Goal: Task Accomplishment & Management: Manage account settings

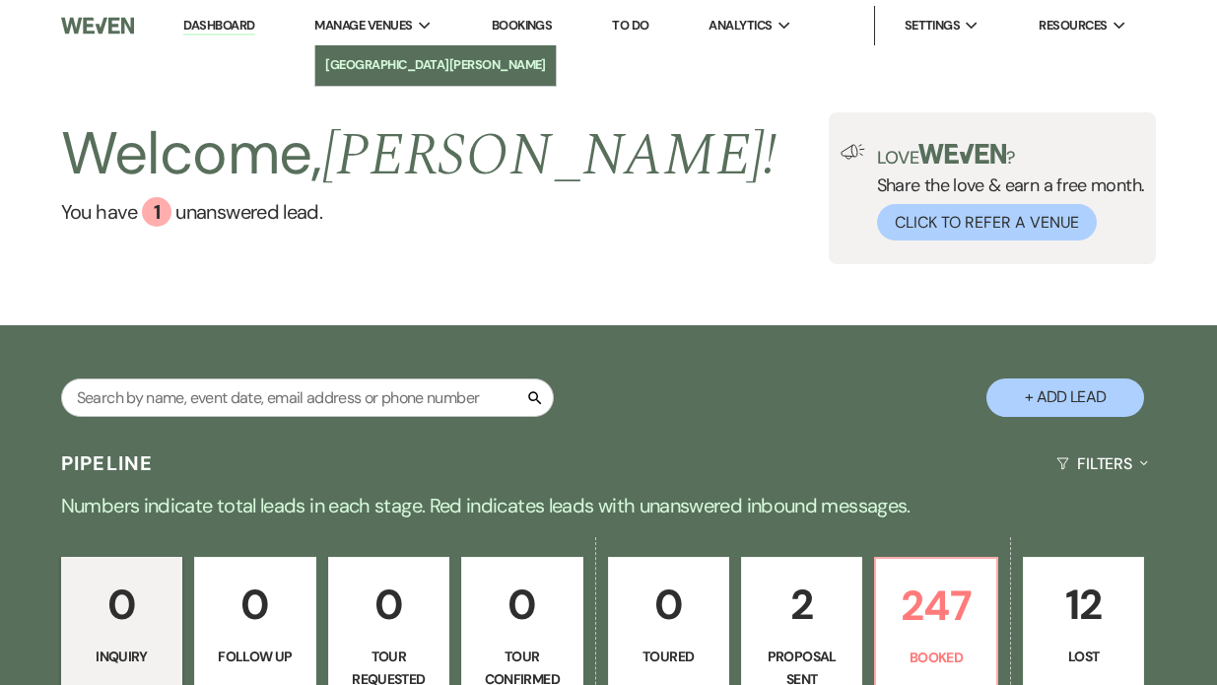
click at [370, 58] on li "[GEOGRAPHIC_DATA][PERSON_NAME]" at bounding box center [435, 65] width 221 height 20
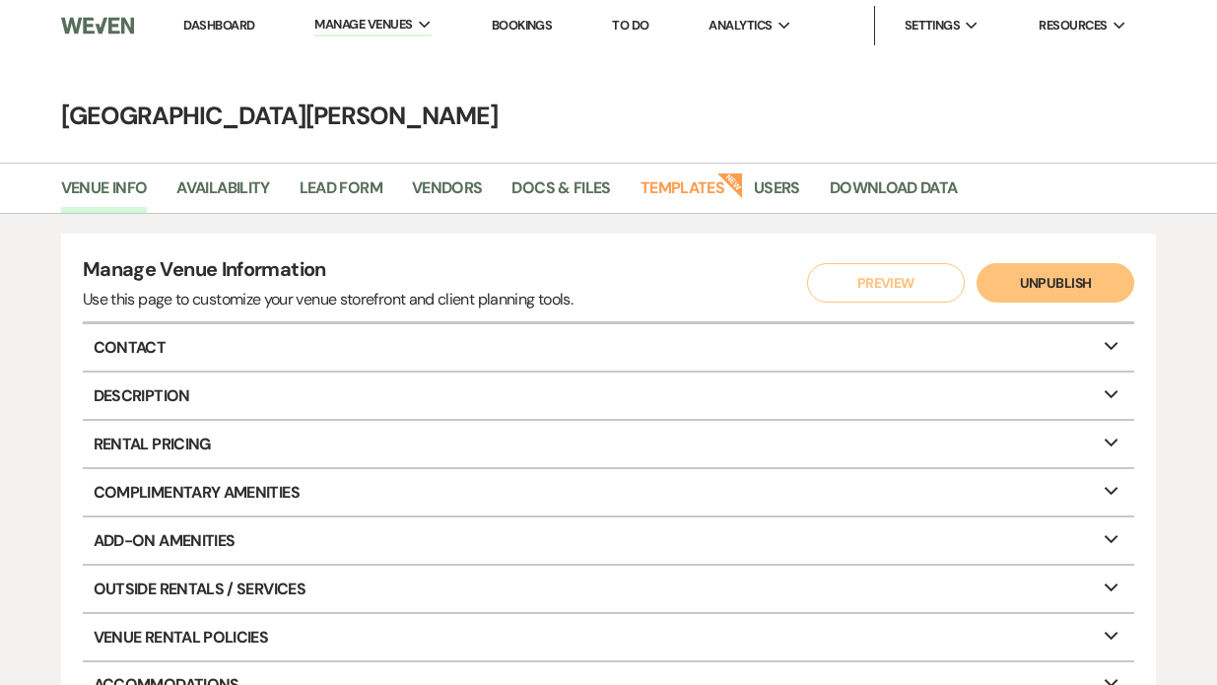
click at [228, 35] on li "Dashboard" at bounding box center [218, 25] width 91 height 39
click at [222, 23] on link "Dashboard" at bounding box center [218, 25] width 71 height 17
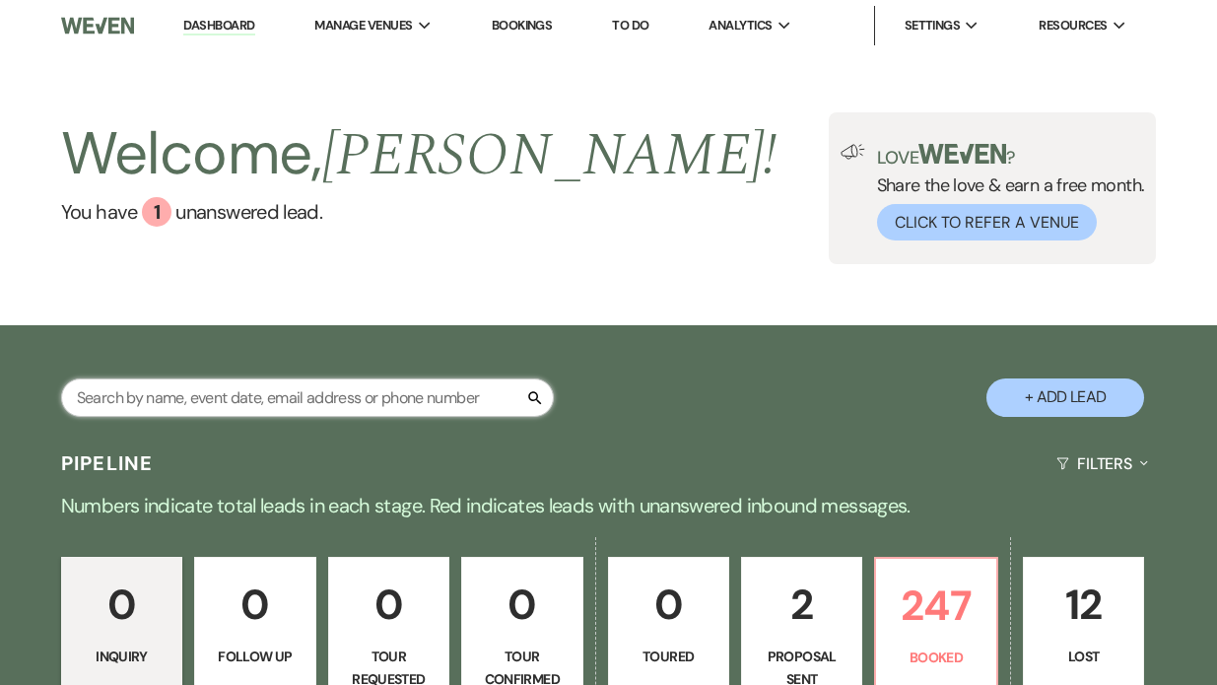
click at [158, 396] on input "text" at bounding box center [307, 398] width 493 height 38
type input "[PERSON_NAME]"
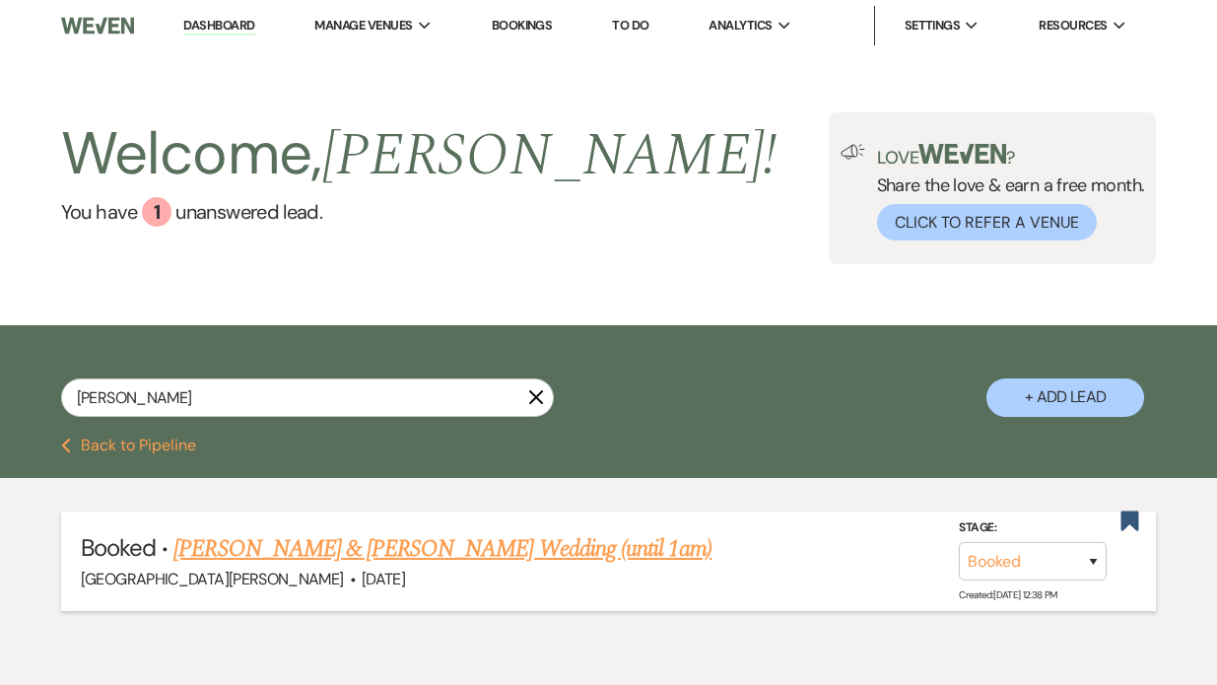
click at [261, 551] on link "[PERSON_NAME] & [PERSON_NAME] Wedding (until 1am)" at bounding box center [442, 548] width 538 height 35
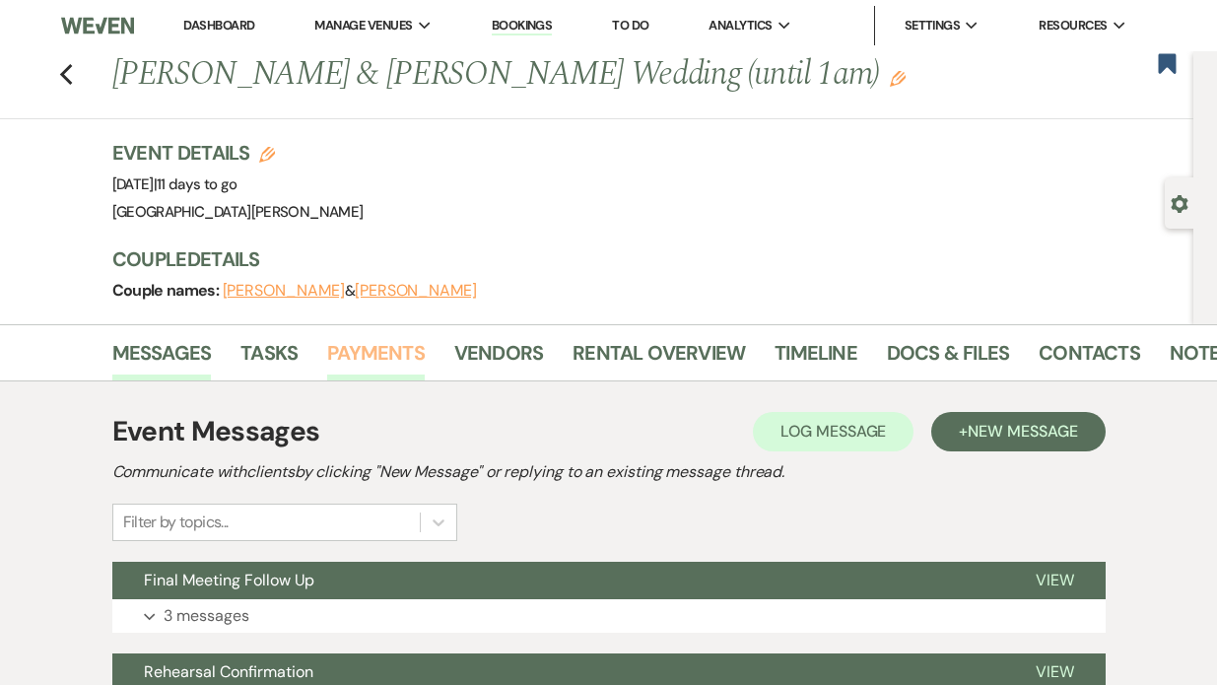
click at [403, 360] on link "Payments" at bounding box center [376, 358] width 98 height 43
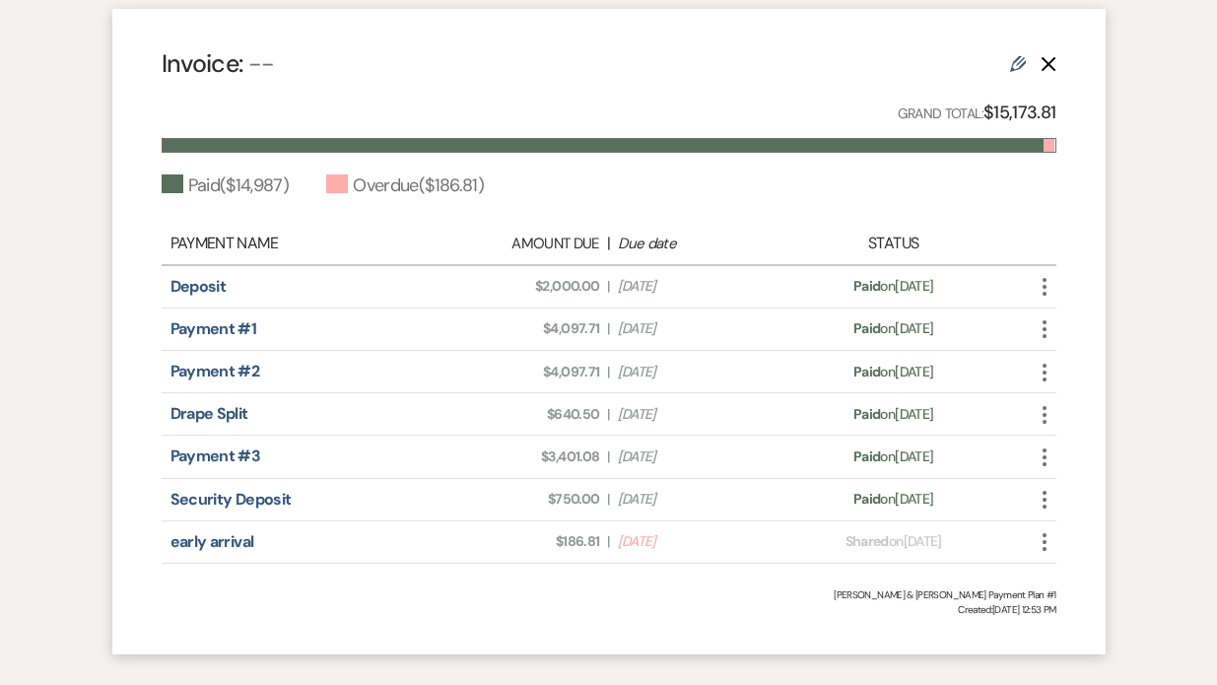
scroll to position [569, 0]
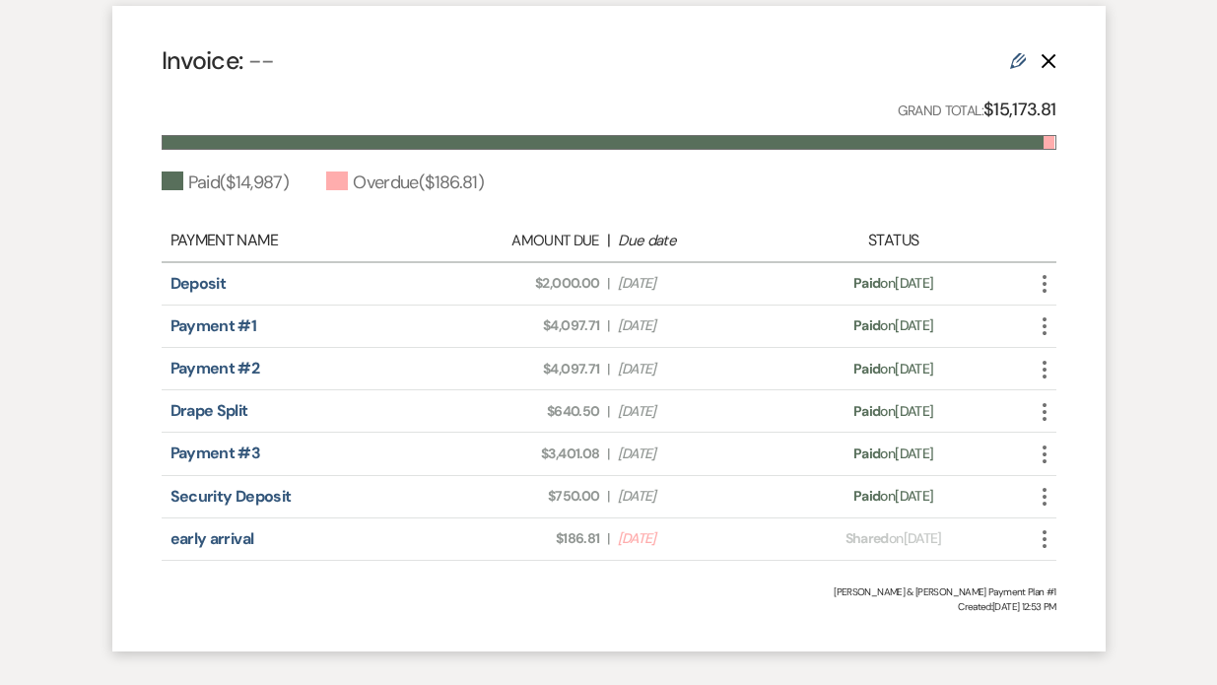
click at [1054, 542] on icon "More" at bounding box center [1045, 539] width 24 height 24
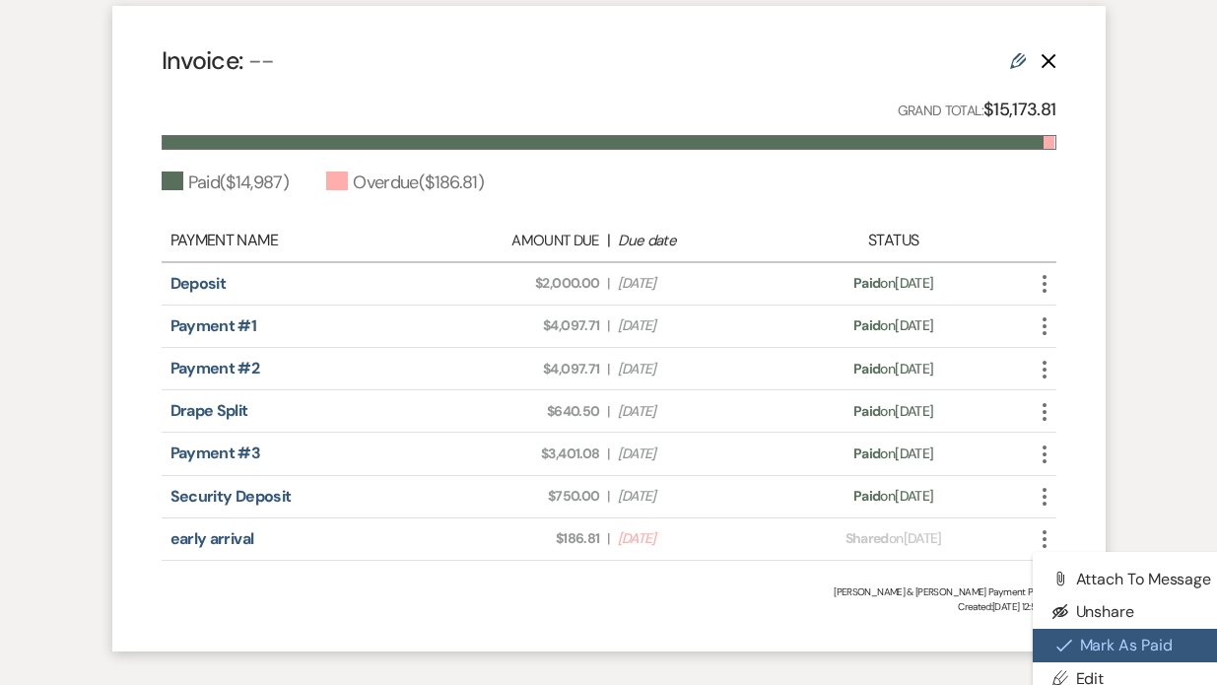
click at [1057, 652] on icon "Check Mark" at bounding box center [1065, 646] width 16 height 16
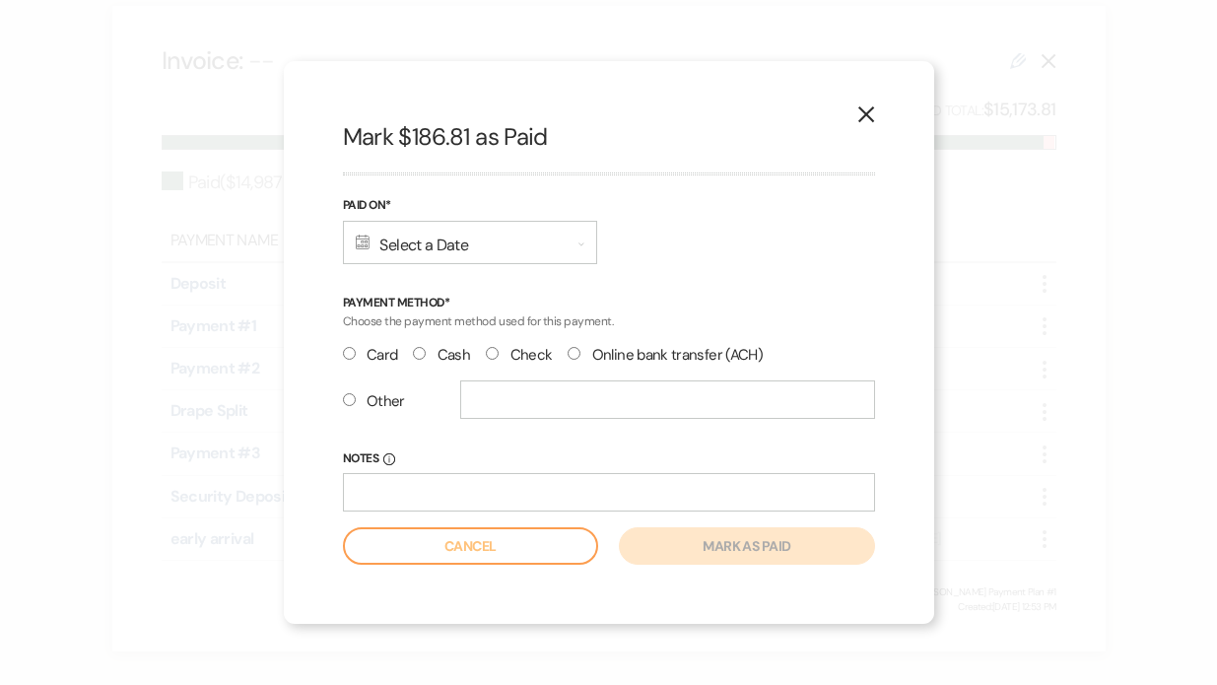
click at [384, 255] on div "Calendar Select a Date Expand" at bounding box center [470, 242] width 254 height 43
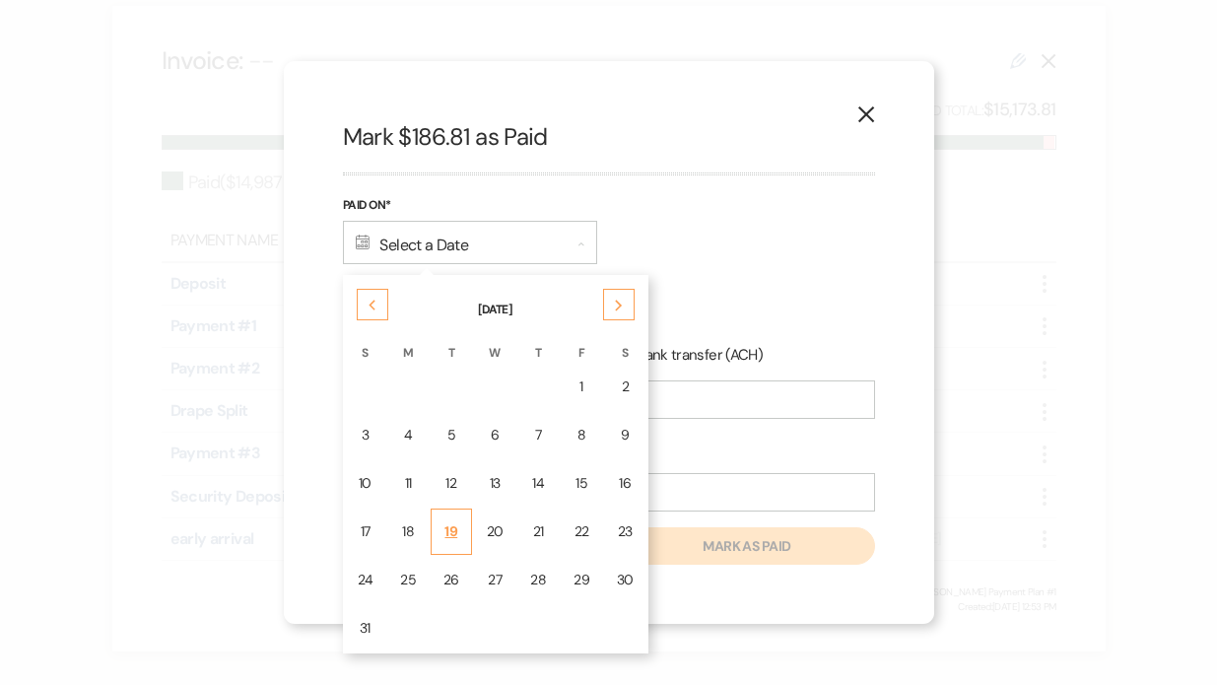
click at [452, 527] on div "19" at bounding box center [452, 531] width 16 height 21
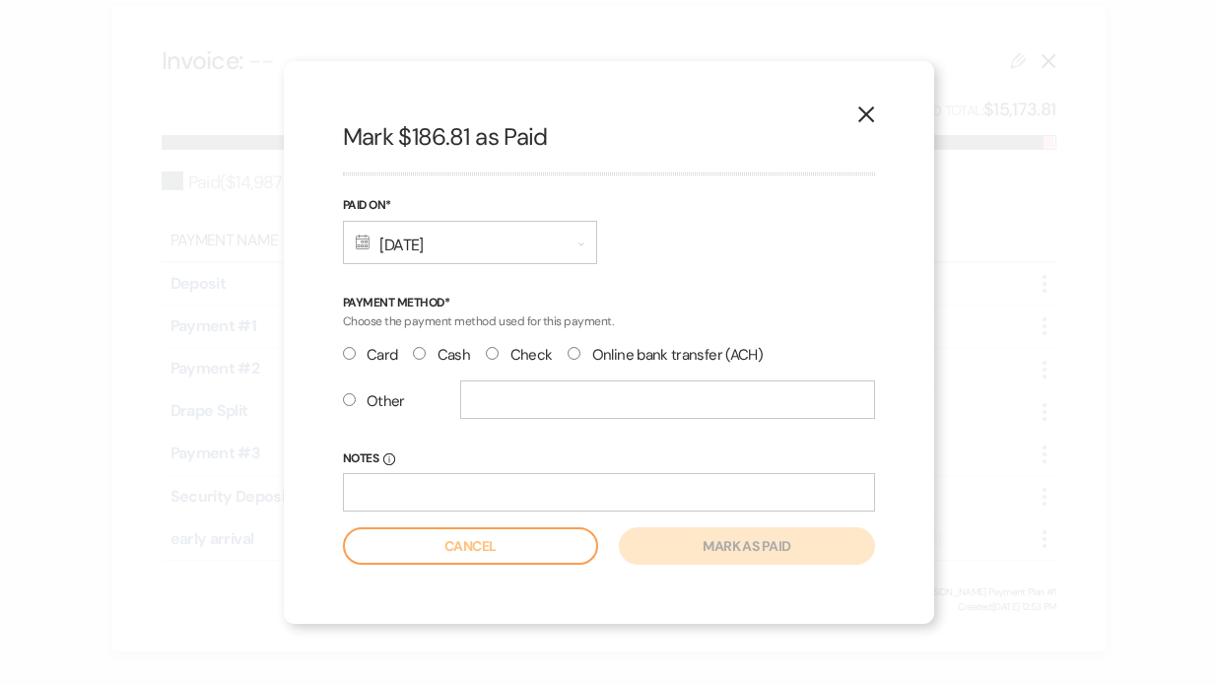
click at [351, 401] on input "Other" at bounding box center [349, 399] width 13 height 13
radio input "true"
click at [481, 399] on input "text" at bounding box center [667, 400] width 415 height 38
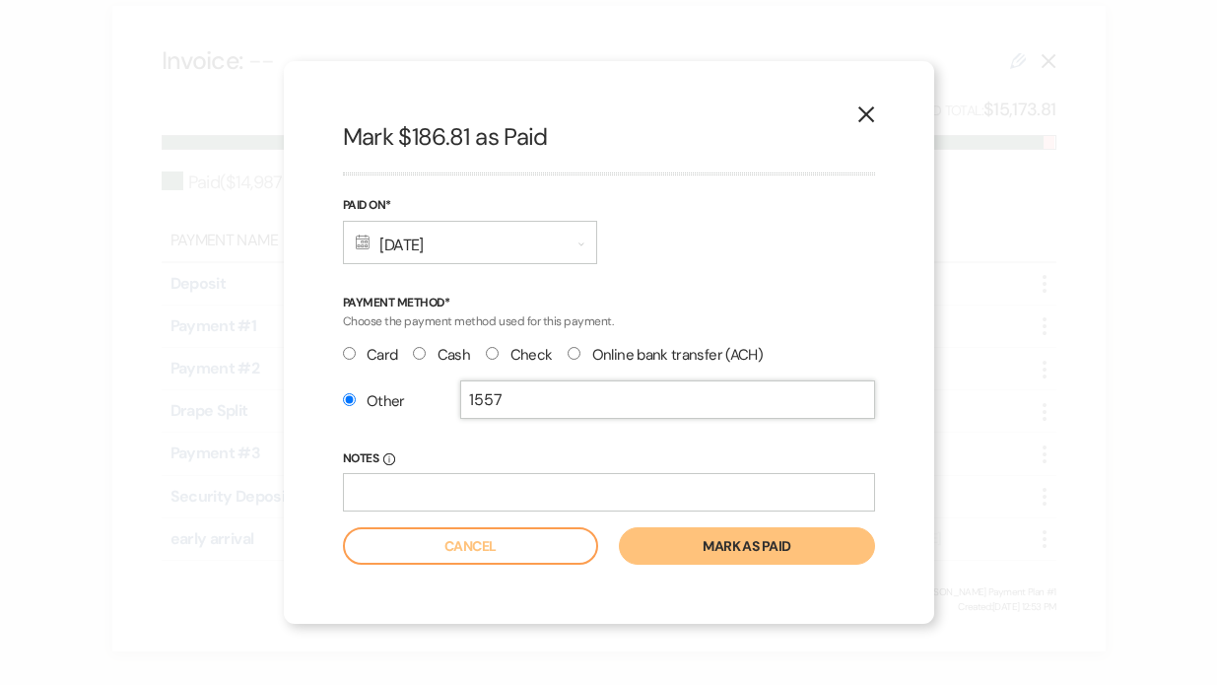
type input "1557"
click at [704, 549] on button "Mark as paid" at bounding box center [746, 545] width 255 height 37
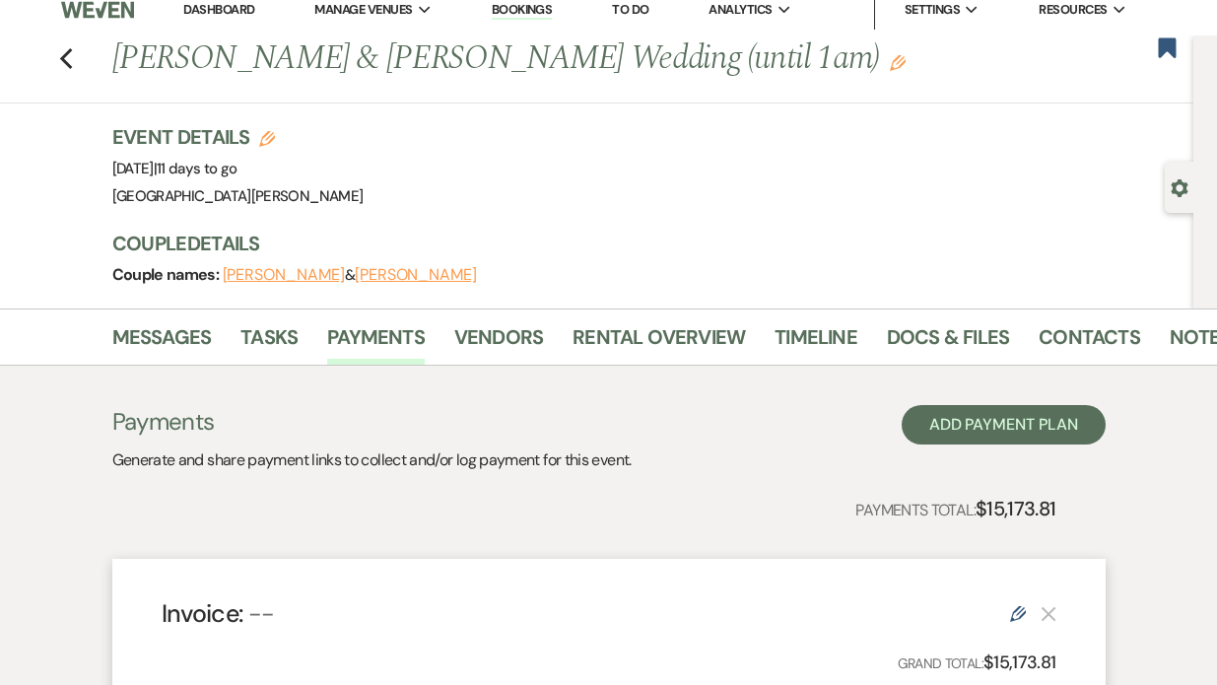
scroll to position [0, 0]
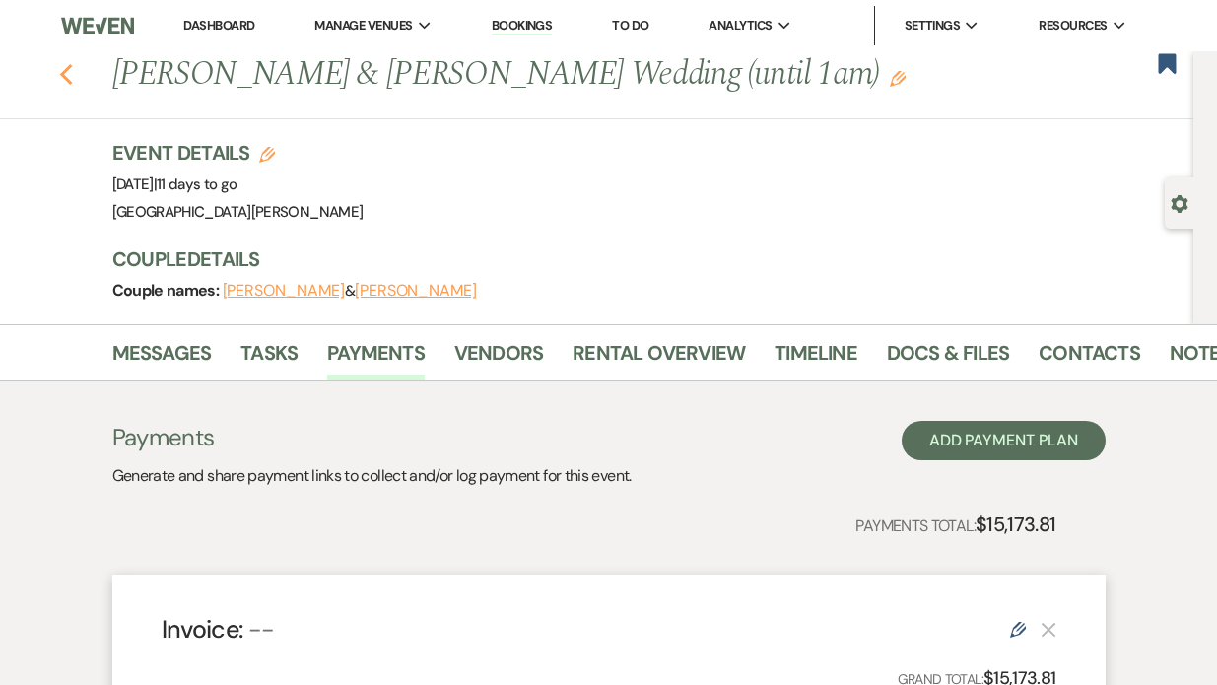
click at [61, 70] on icon "Previous" at bounding box center [66, 75] width 15 height 24
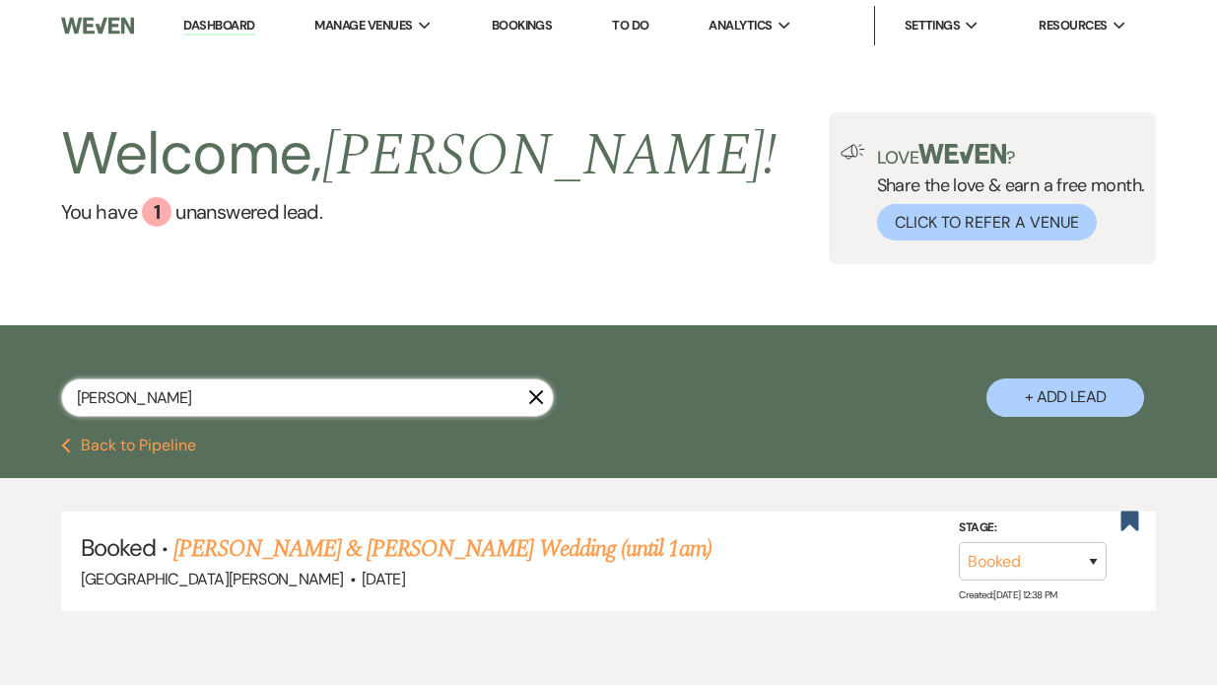
click at [122, 409] on input "[PERSON_NAME]" at bounding box center [307, 398] width 493 height 38
type input "p"
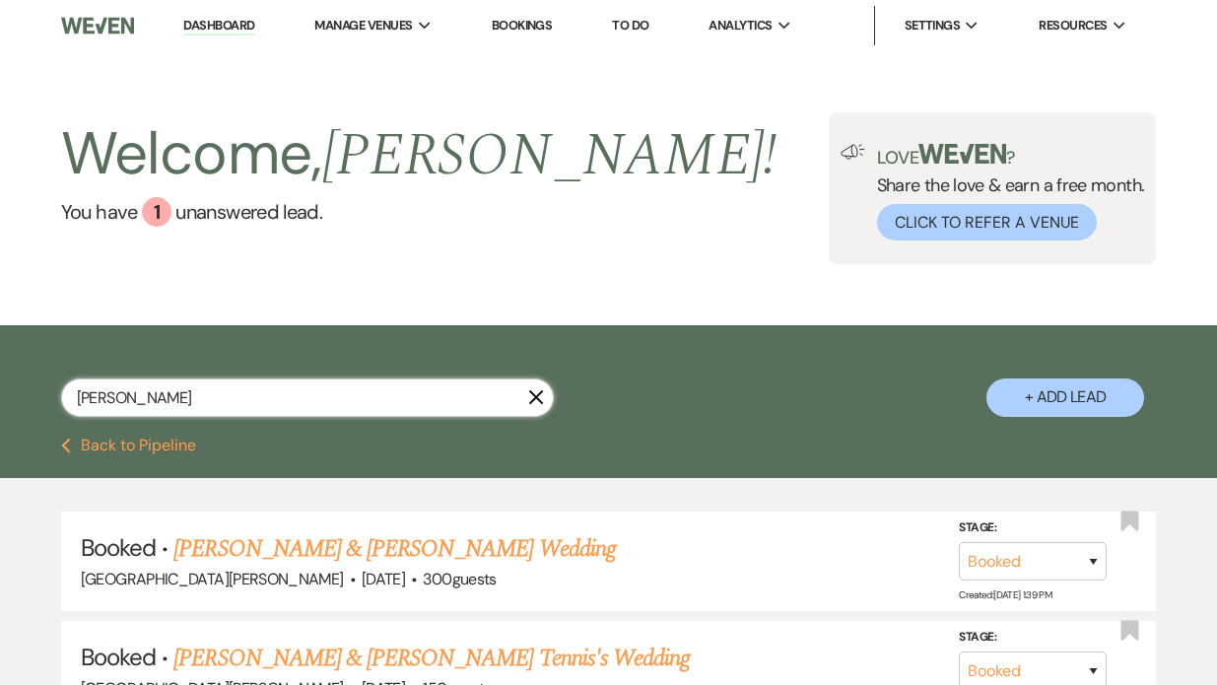
type input "[PERSON_NAME]"
click at [247, 554] on link "[PERSON_NAME] & [PERSON_NAME] Wedding" at bounding box center [394, 548] width 442 height 35
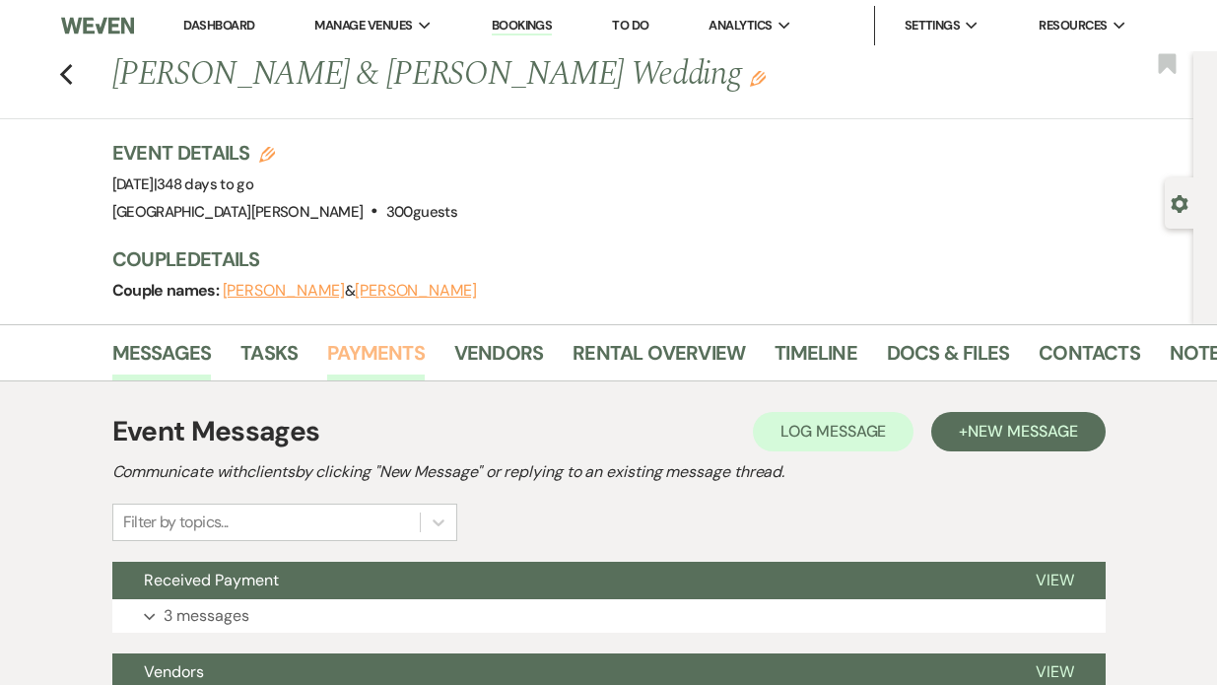
click at [360, 343] on link "Payments" at bounding box center [376, 358] width 98 height 43
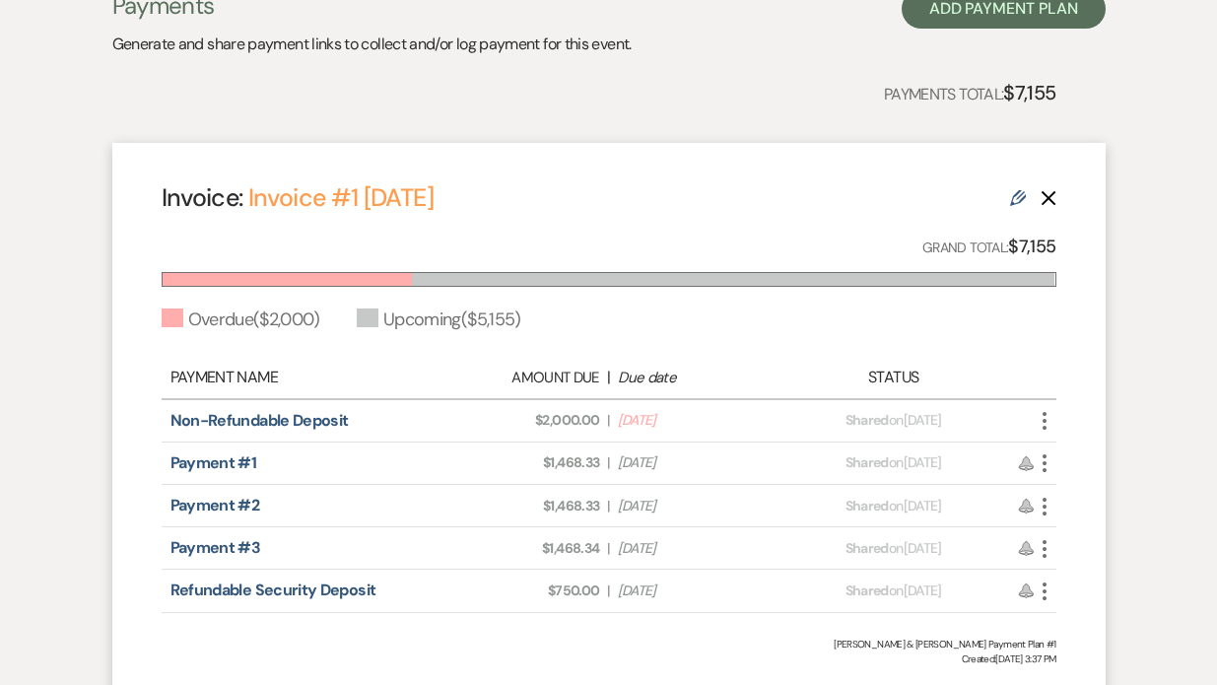
scroll to position [434, 0]
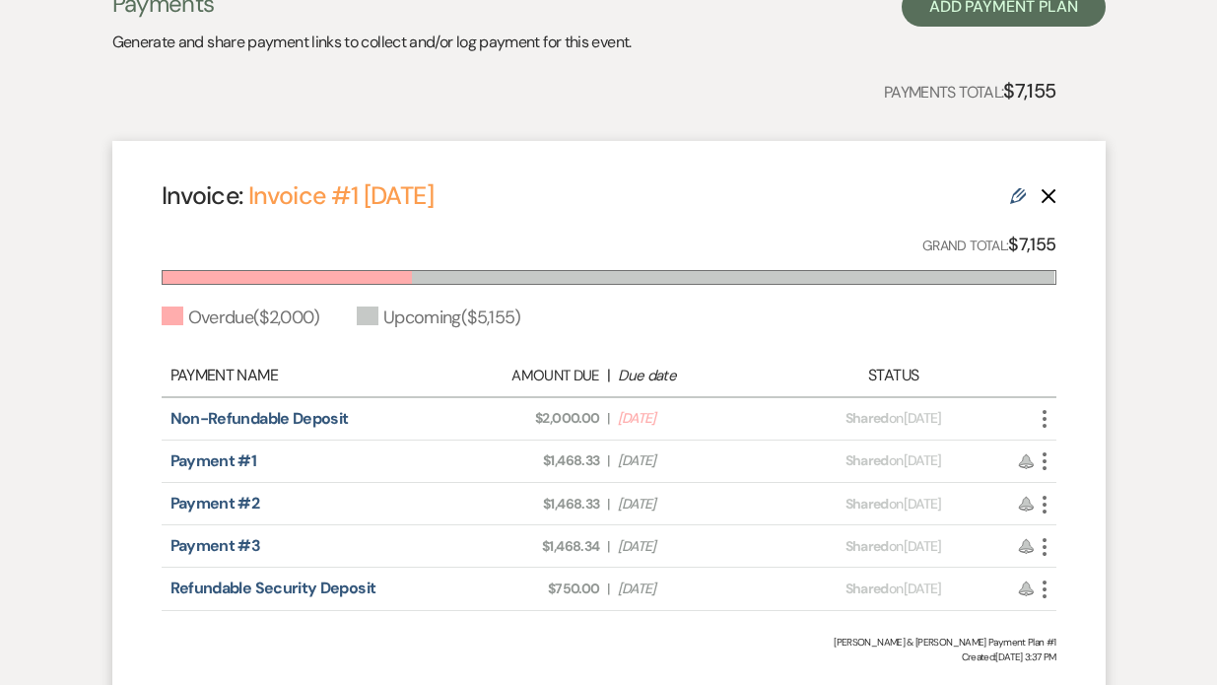
click at [1048, 418] on icon "More" at bounding box center [1045, 419] width 24 height 24
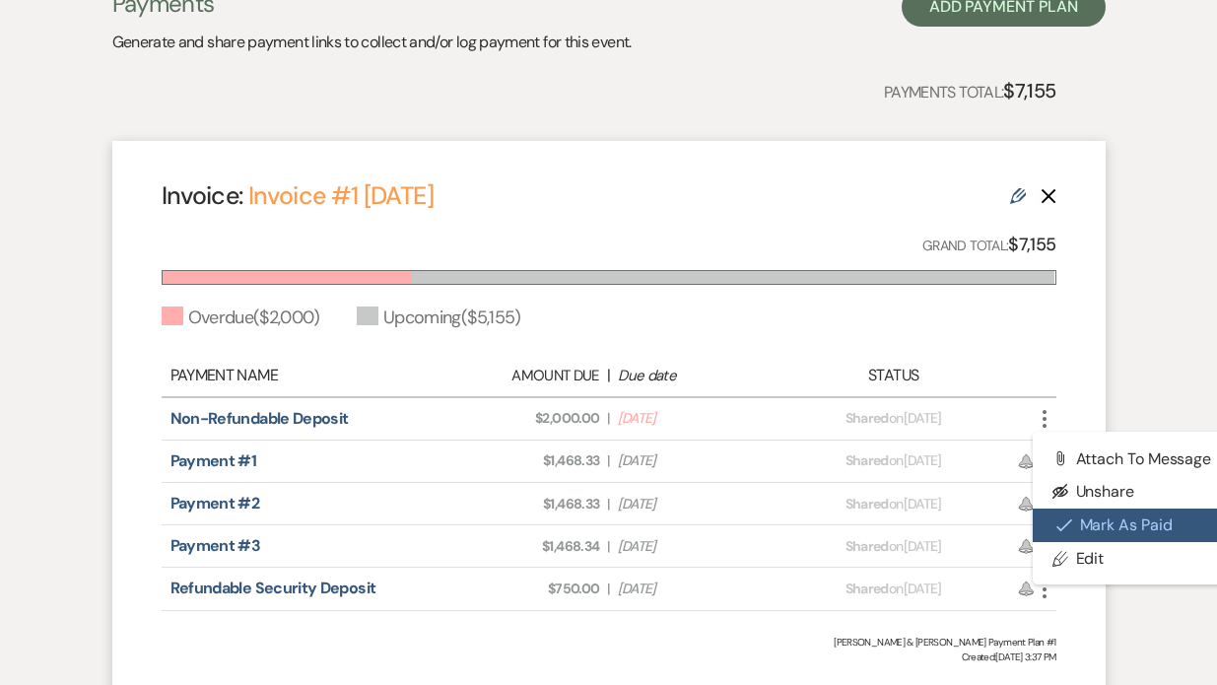
click at [1041, 526] on button "Check [PERSON_NAME] [PERSON_NAME] as Paid" at bounding box center [1132, 526] width 199 height 34
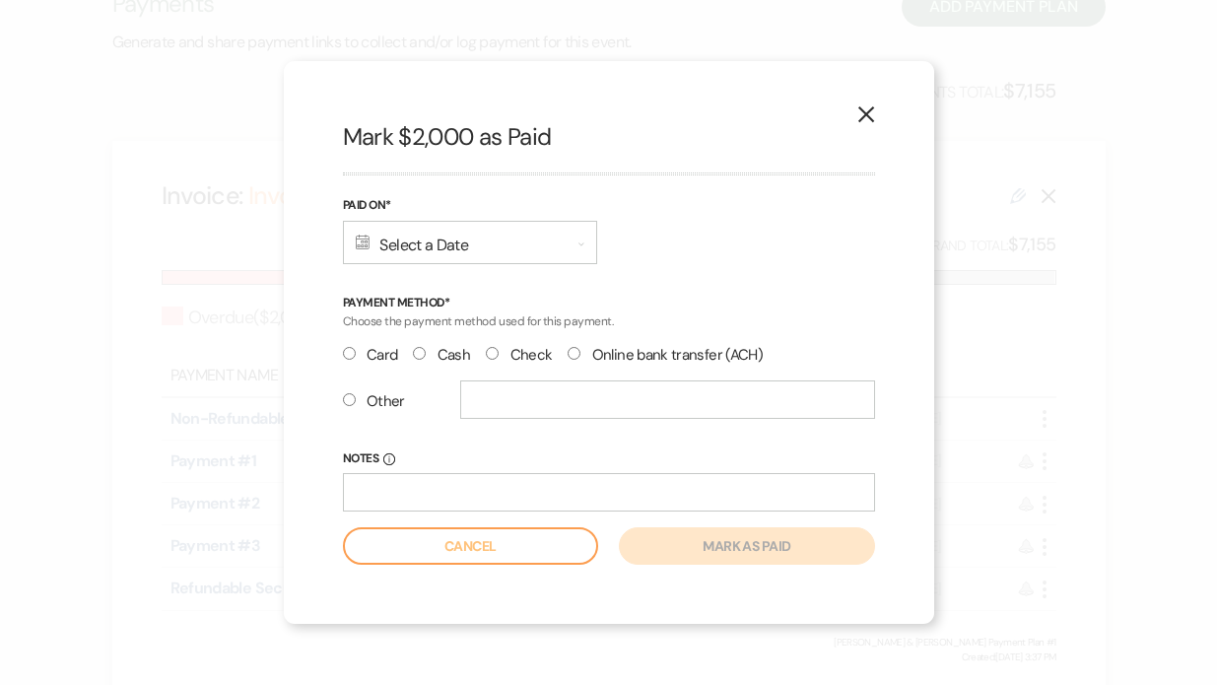
click at [439, 247] on div "Calendar Select a Date Expand" at bounding box center [470, 242] width 254 height 43
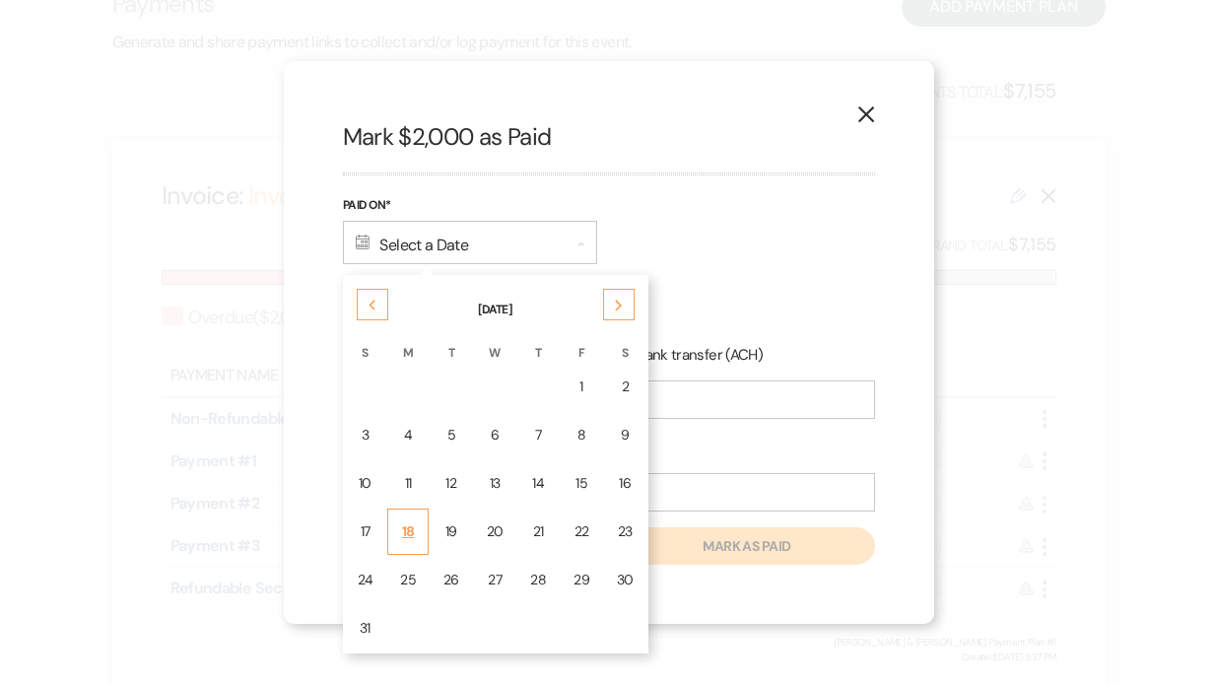
click at [407, 525] on div "18" at bounding box center [408, 531] width 16 height 21
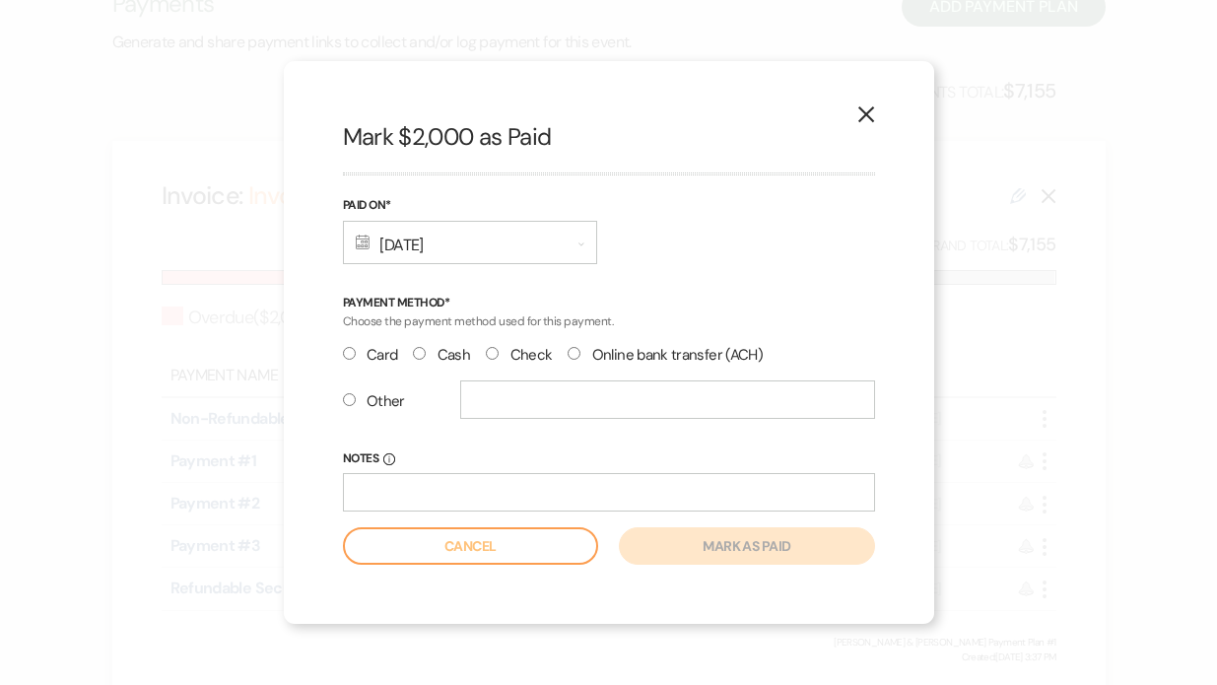
click at [354, 397] on input "Other" at bounding box center [349, 399] width 13 height 13
radio input "true"
click at [498, 404] on input "text" at bounding box center [667, 400] width 415 height 38
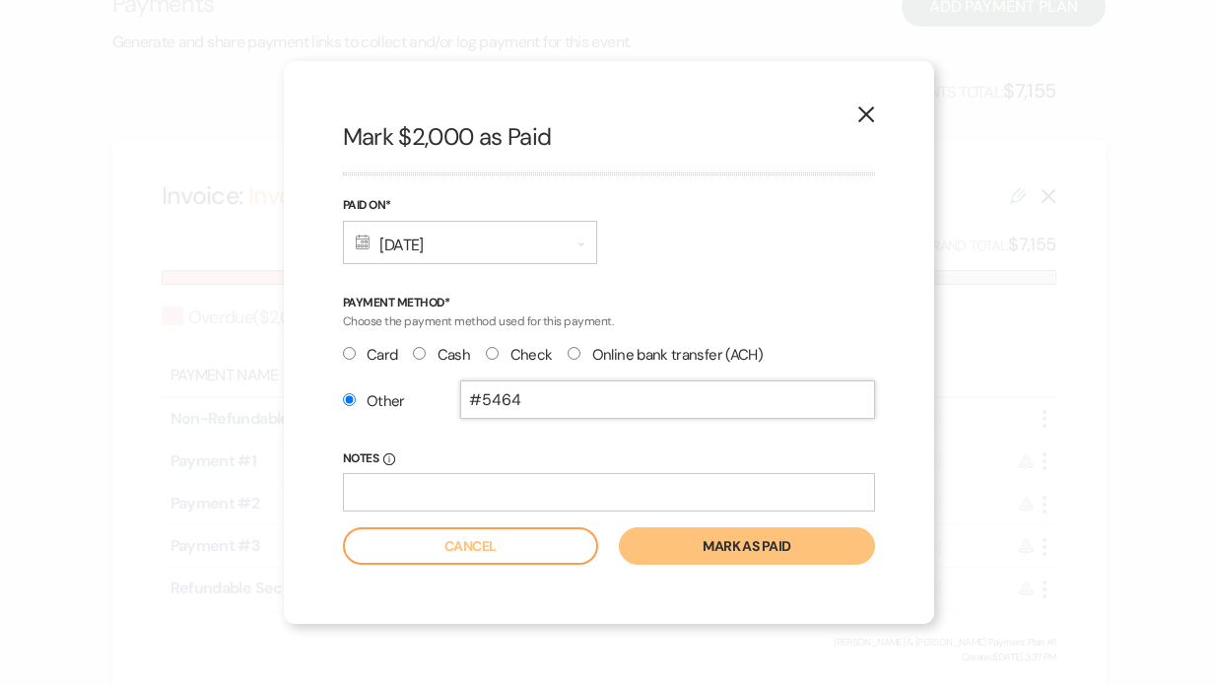
type input "#5464"
click at [665, 546] on button "Mark as paid" at bounding box center [746, 545] width 255 height 37
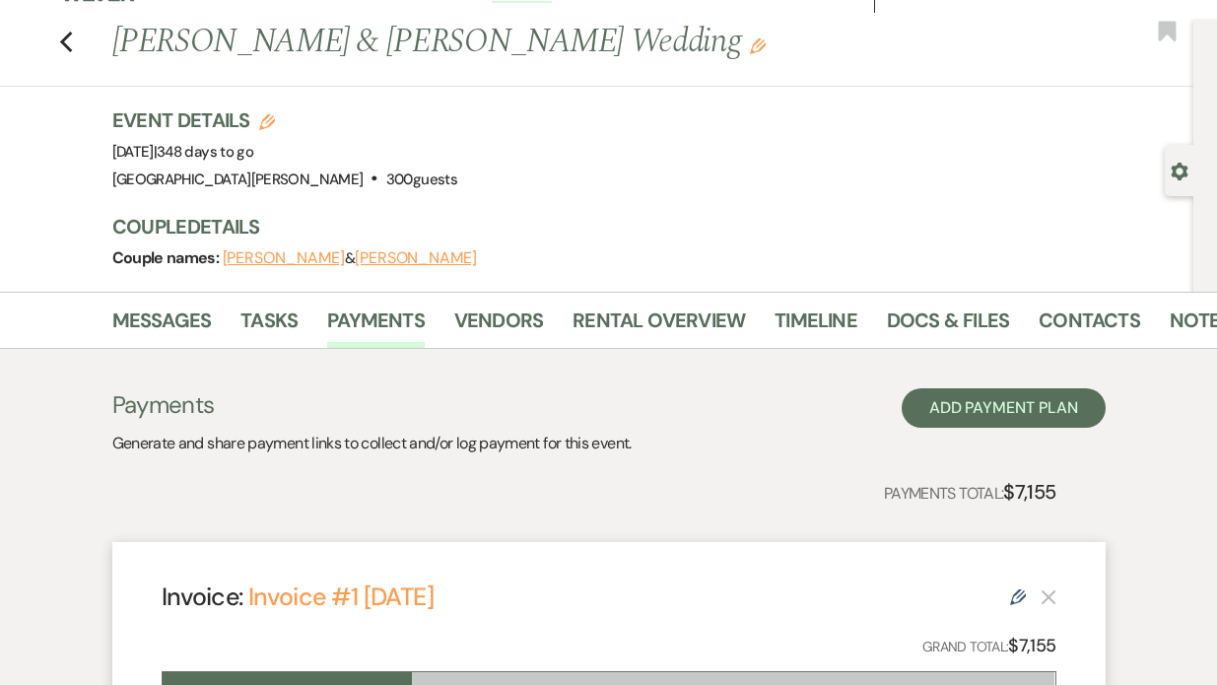
scroll to position [0, 0]
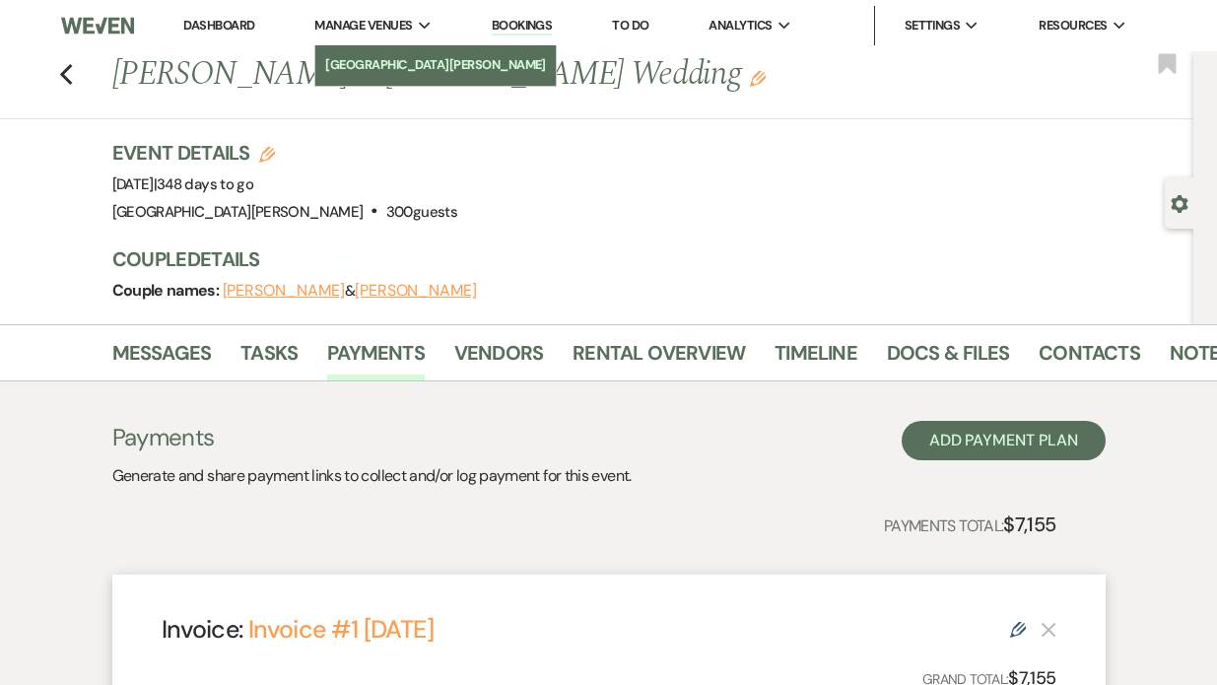
click at [364, 67] on li "[GEOGRAPHIC_DATA][PERSON_NAME]" at bounding box center [435, 65] width 221 height 20
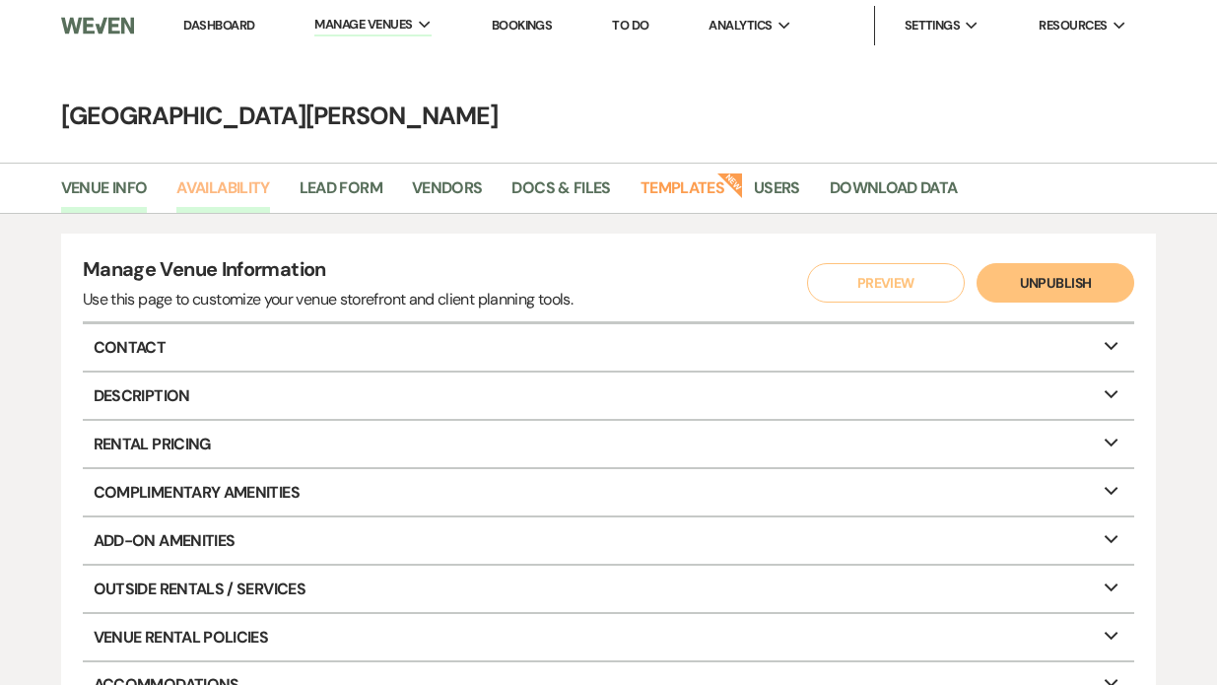
click at [218, 183] on link "Availability" at bounding box center [222, 193] width 93 height 37
select select "3"
select select "2026"
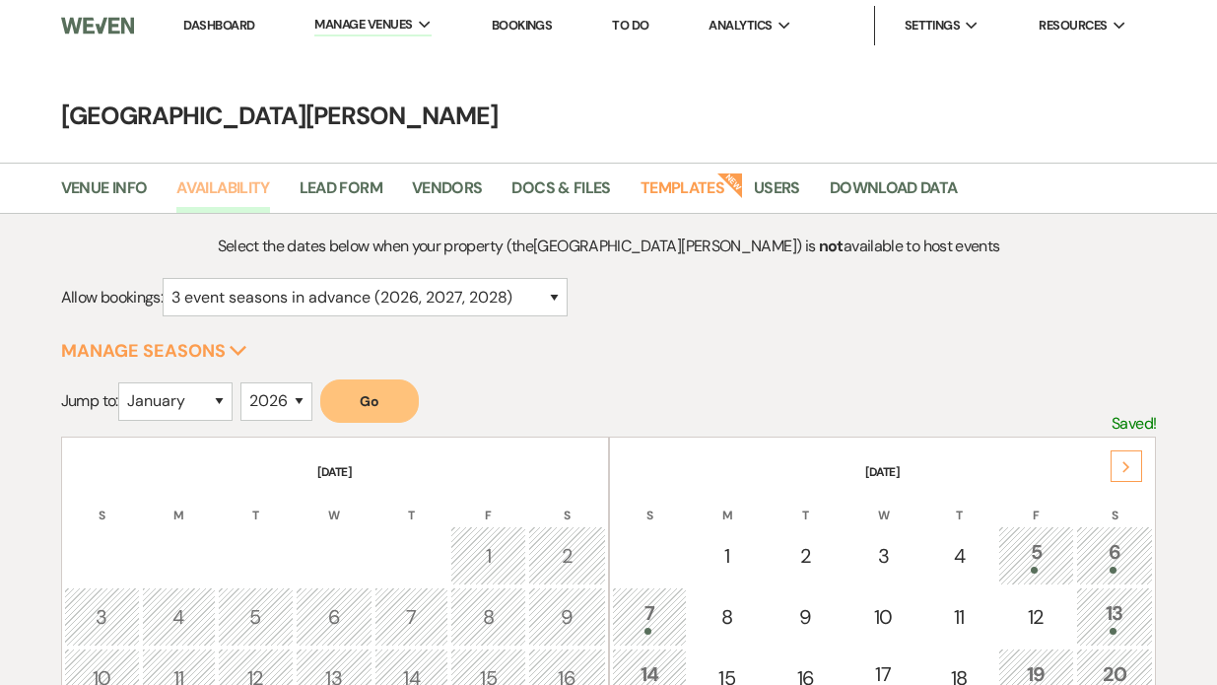
click at [229, 193] on link "Availability" at bounding box center [222, 193] width 93 height 37
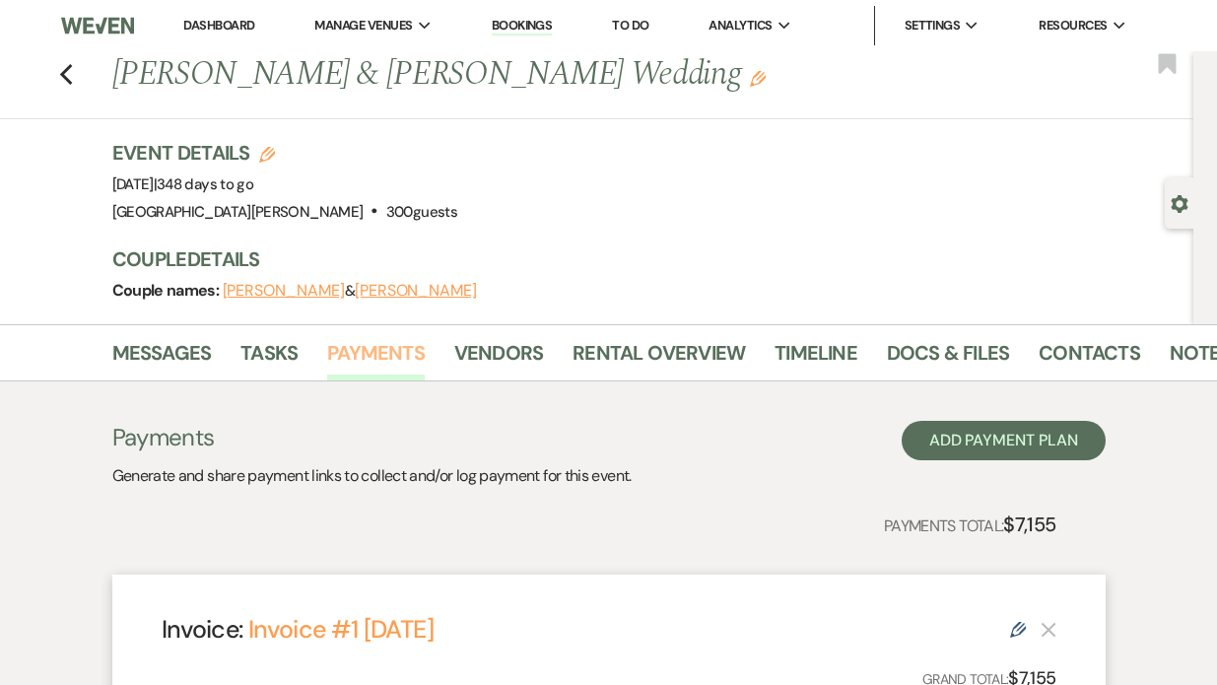
click at [371, 357] on link "Payments" at bounding box center [376, 358] width 98 height 43
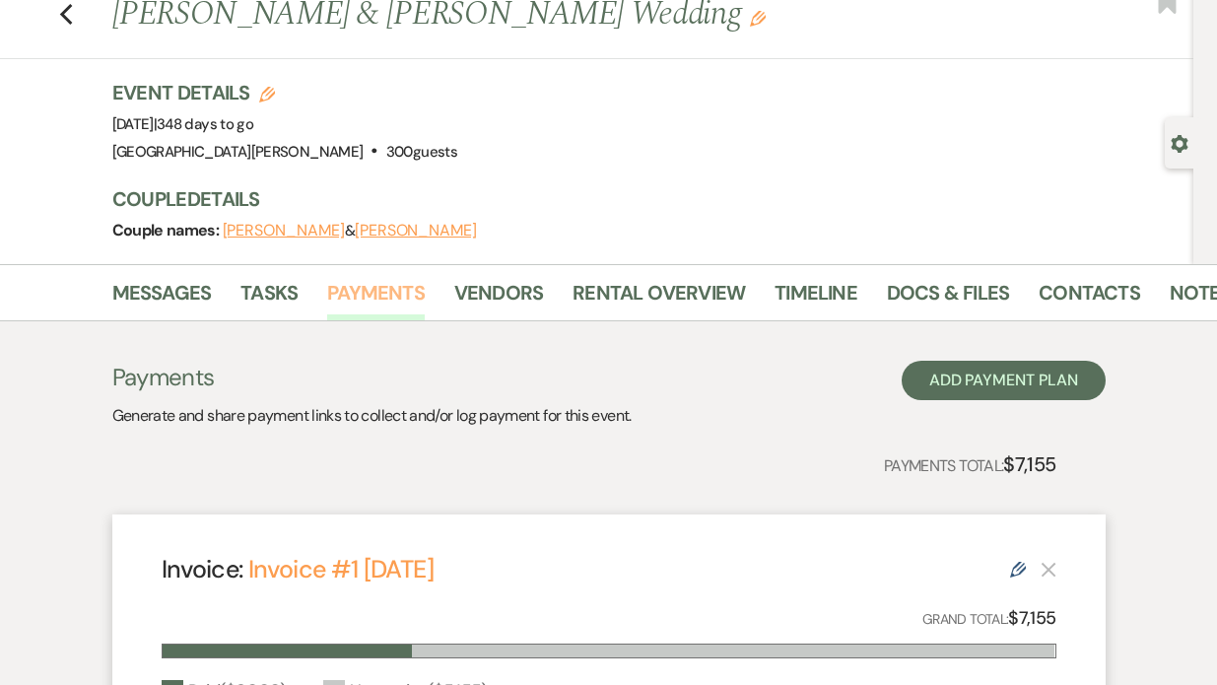
scroll to position [58, 0]
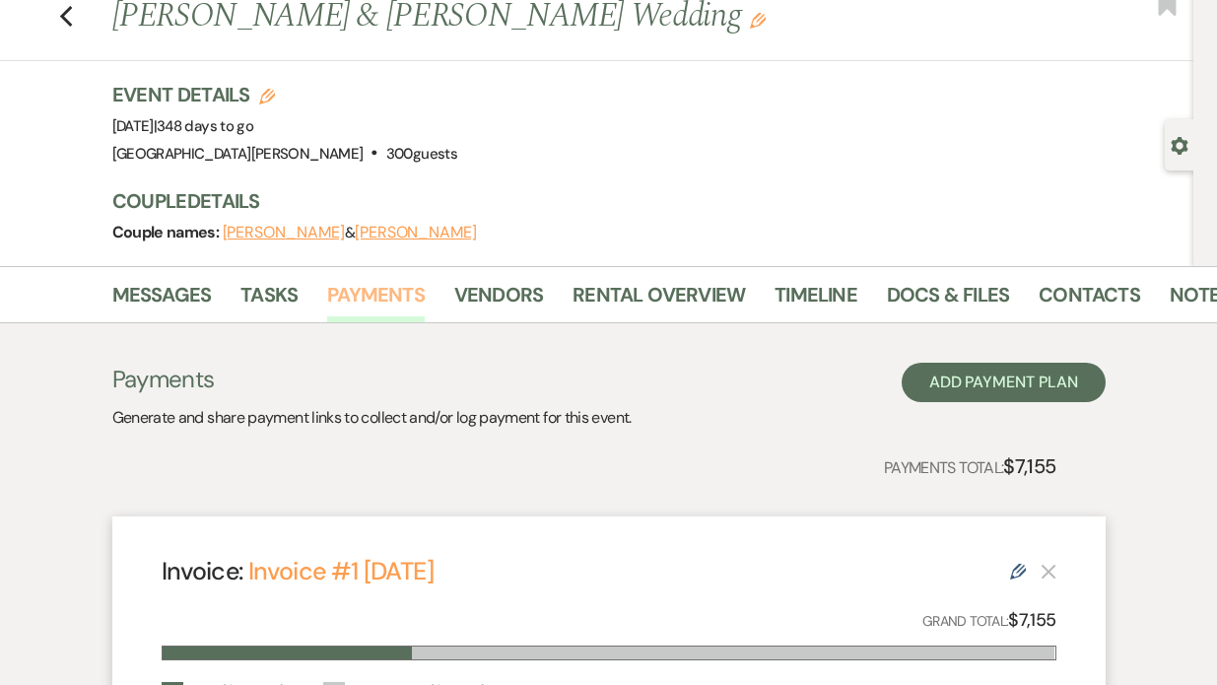
click at [377, 309] on link "Payments" at bounding box center [376, 300] width 98 height 43
click at [73, 21] on div "Previous [PERSON_NAME] & [PERSON_NAME] Wedding Edit Bookmark" at bounding box center [592, 27] width 1204 height 68
click at [64, 21] on use "button" at bounding box center [65, 17] width 13 height 22
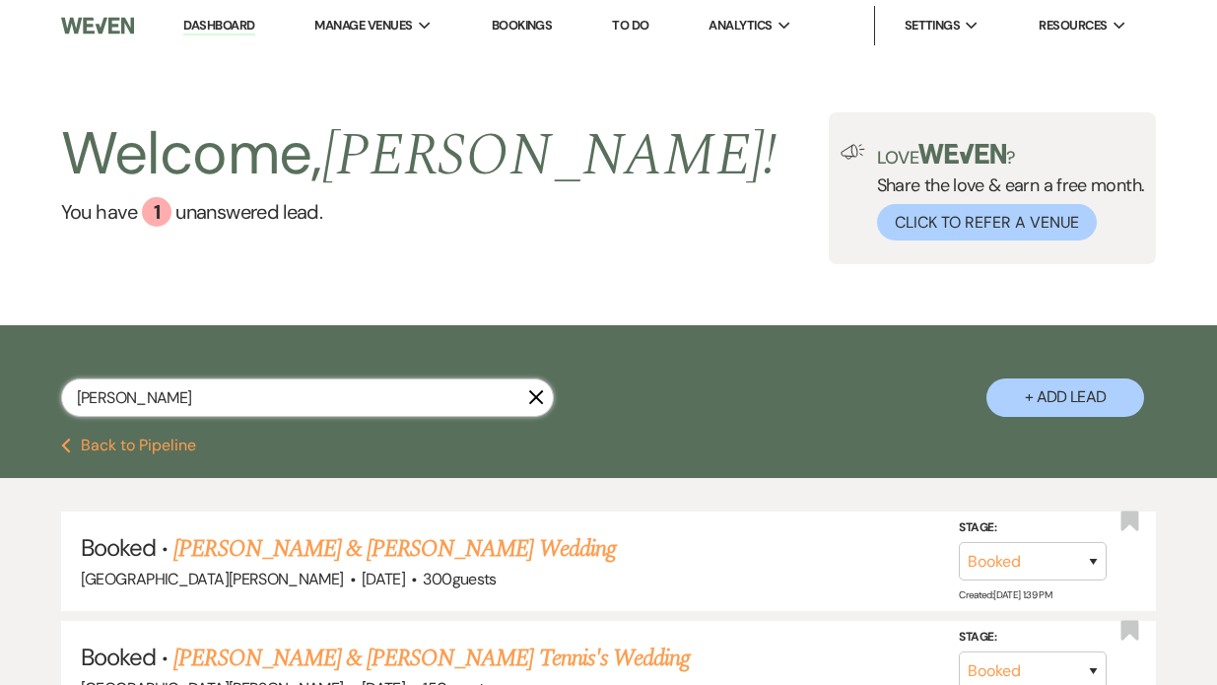
click at [131, 396] on input "[PERSON_NAME]" at bounding box center [307, 398] width 493 height 38
type input "s"
type input "[PERSON_NAME]"
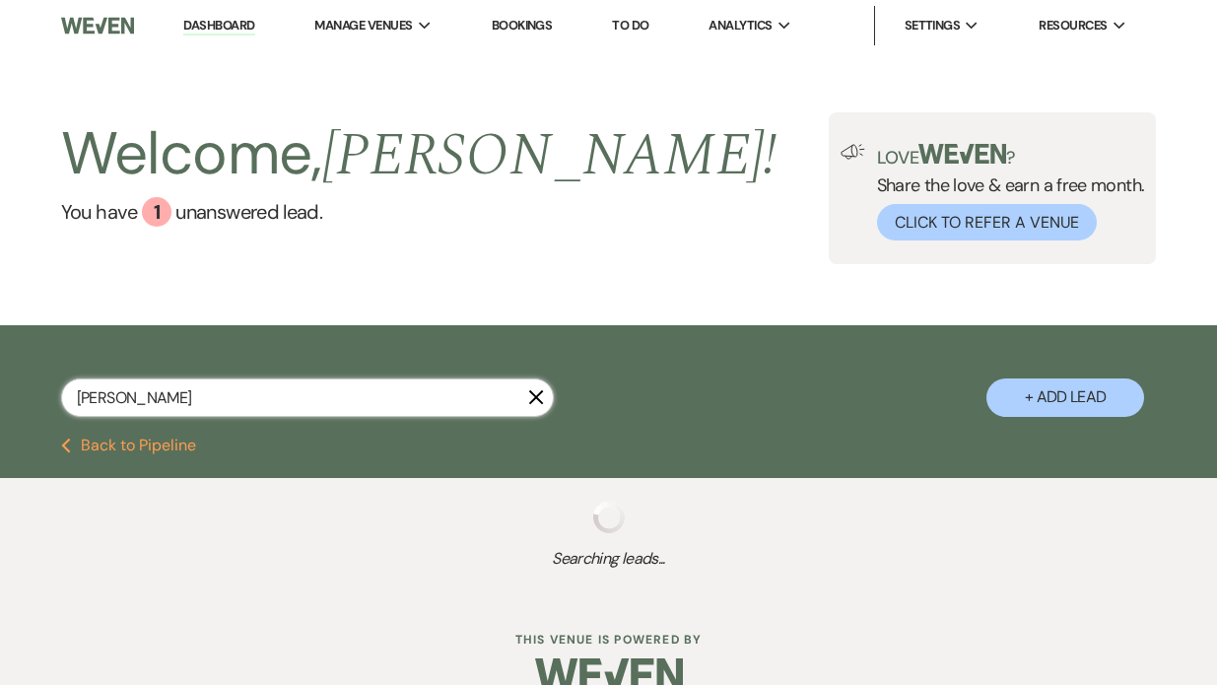
select select "8"
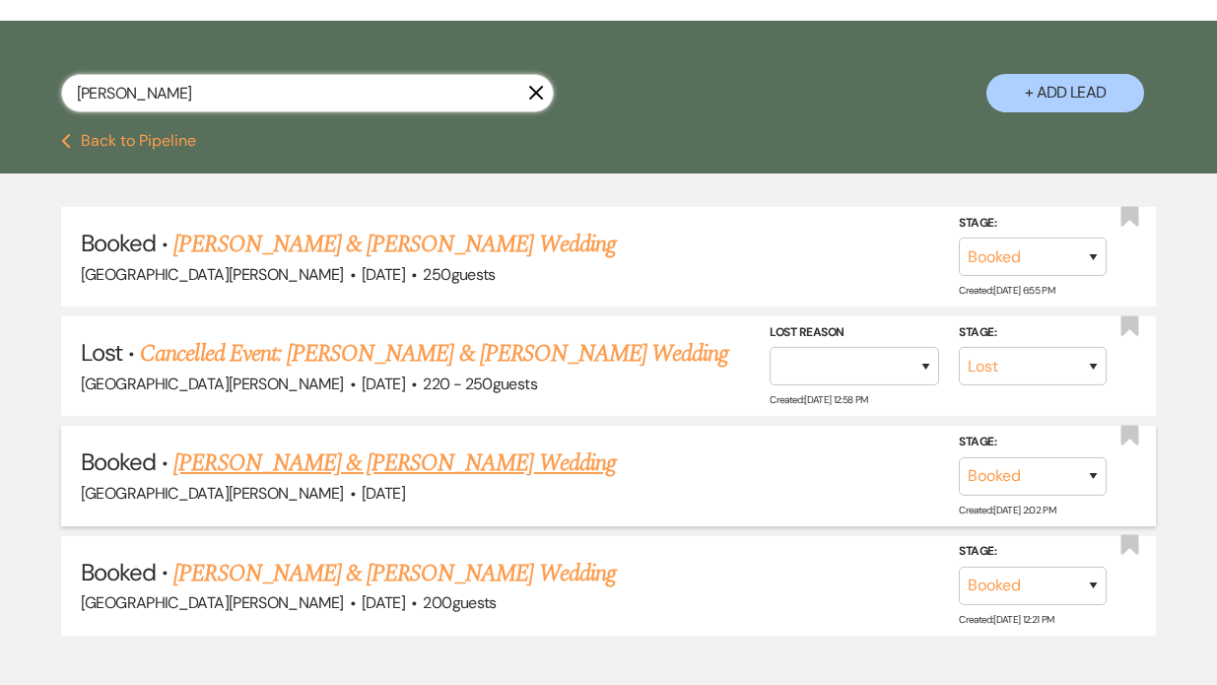
scroll to position [314, 0]
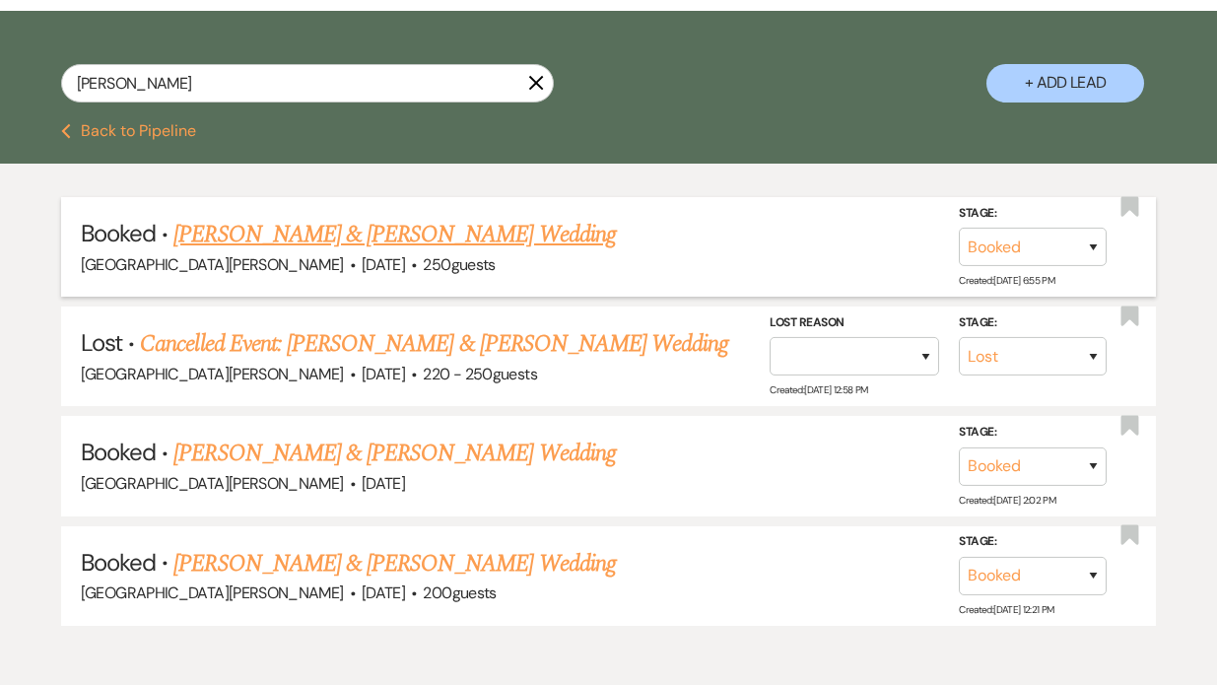
click at [345, 228] on link "[PERSON_NAME] & [PERSON_NAME] Wedding" at bounding box center [394, 234] width 442 height 35
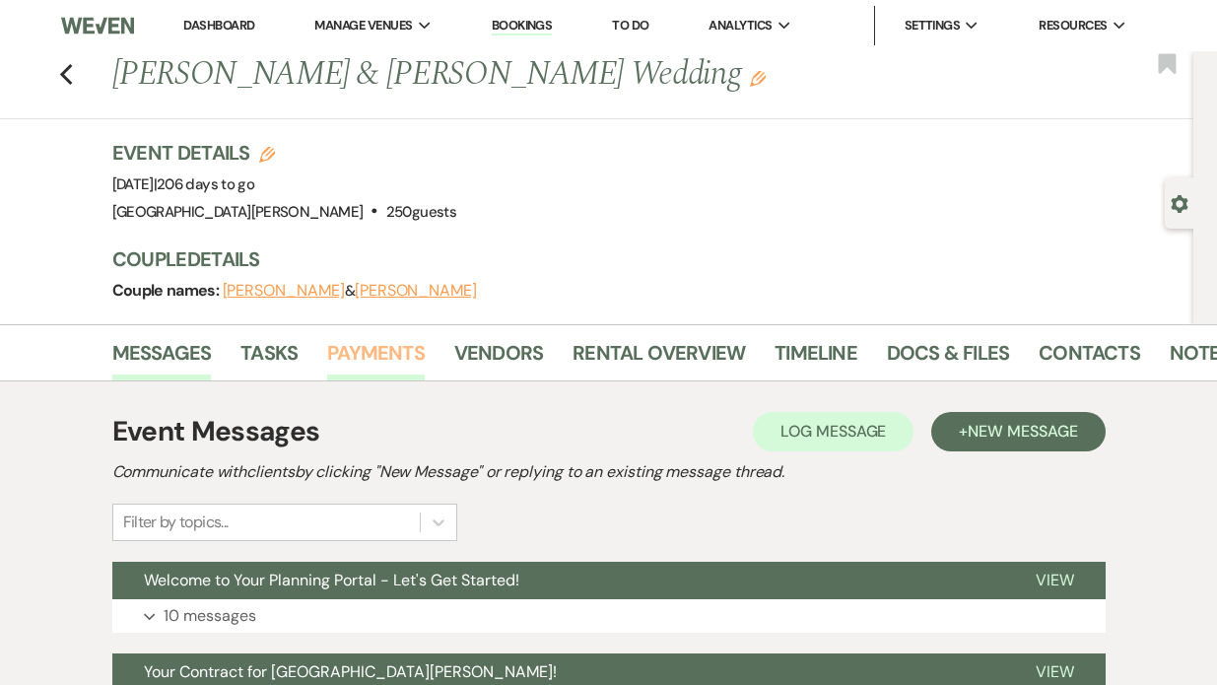
click at [362, 356] on link "Payments" at bounding box center [376, 358] width 98 height 43
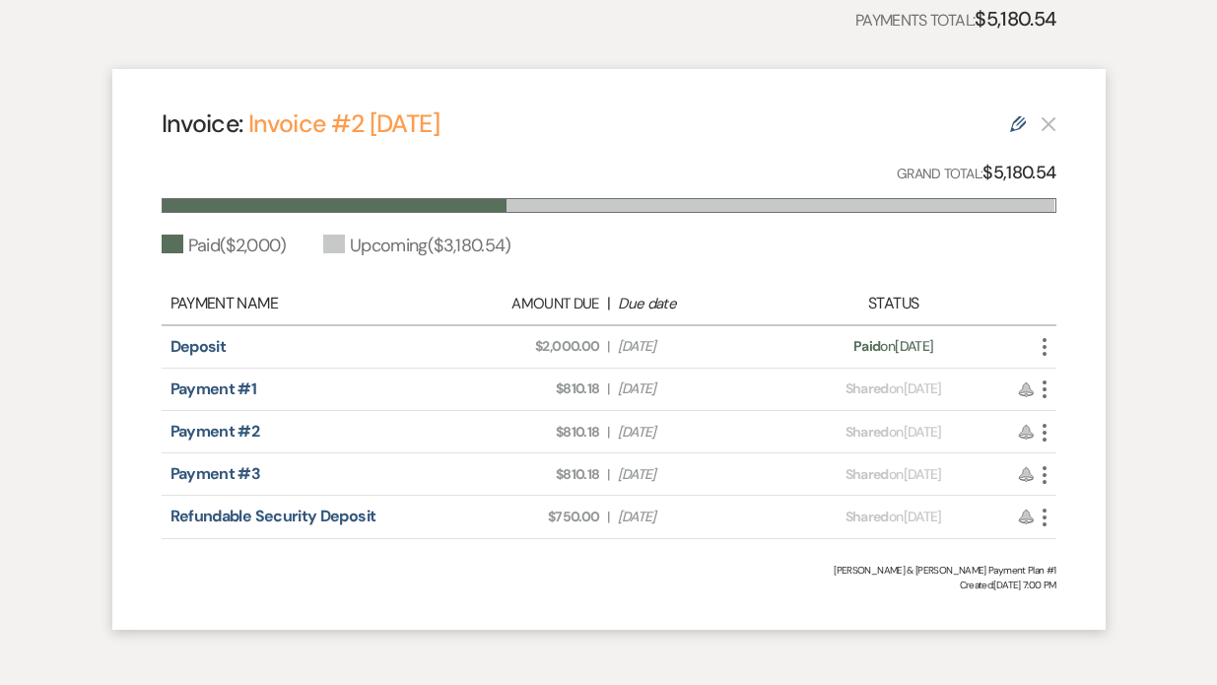
scroll to position [508, 0]
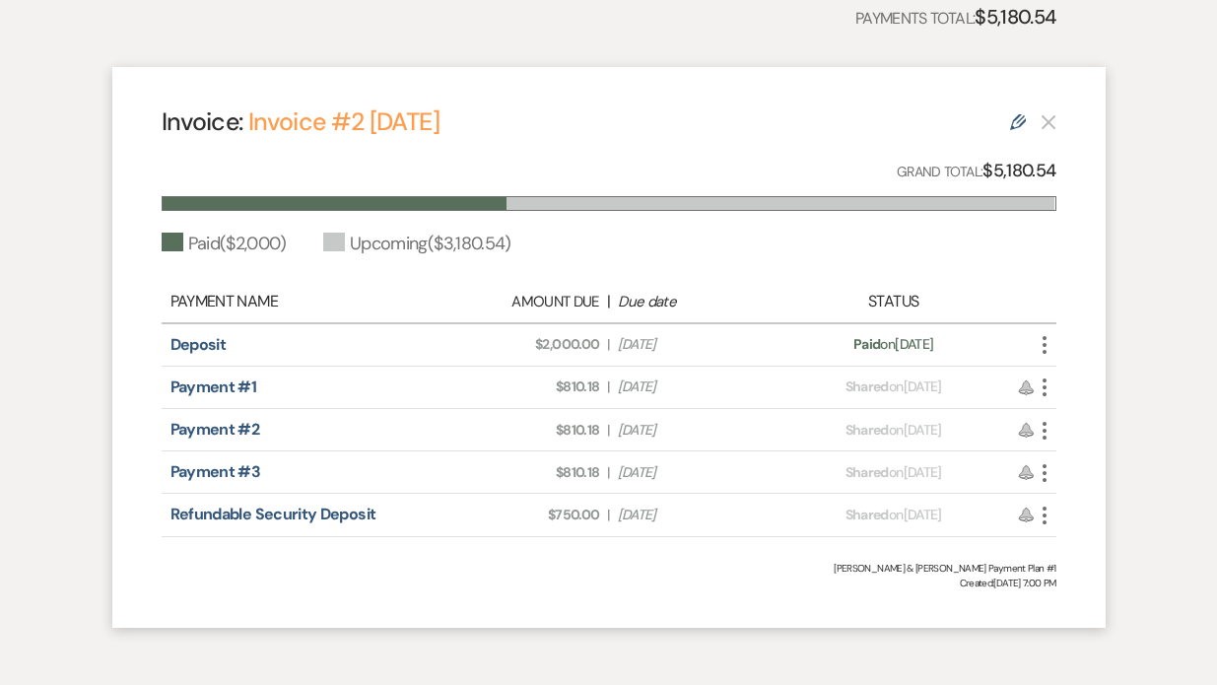
click at [1043, 387] on use "button" at bounding box center [1045, 388] width 4 height 18
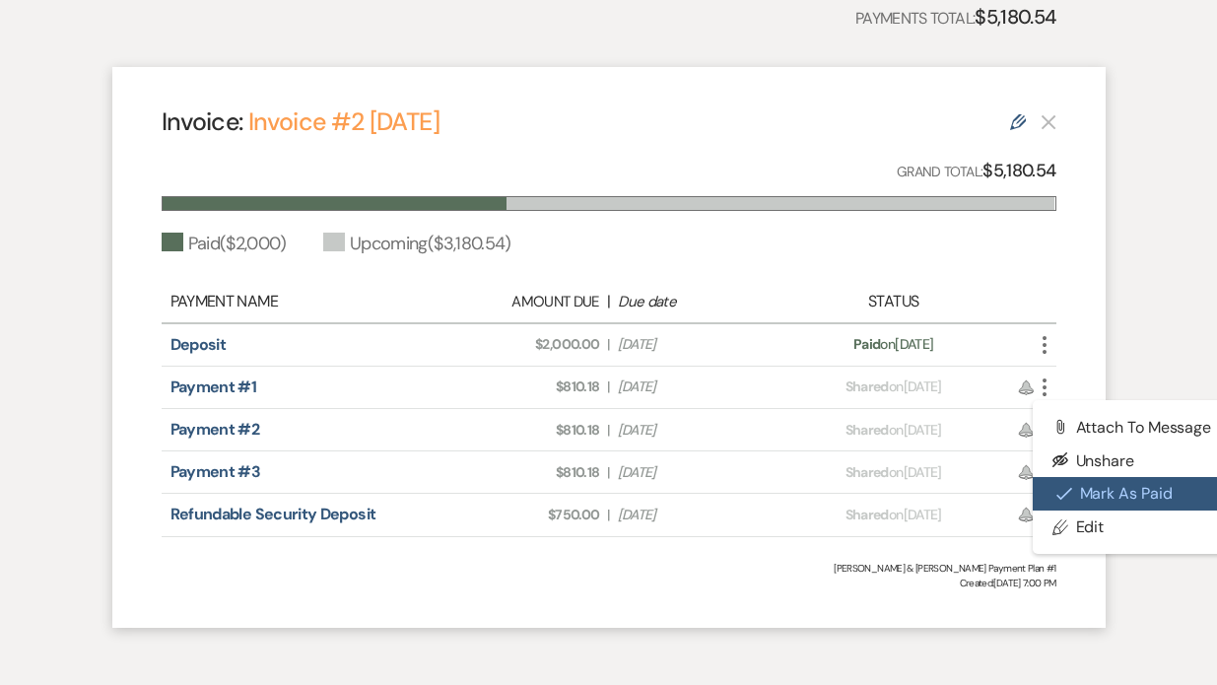
click at [1063, 498] on icon "Check Mark" at bounding box center [1065, 494] width 16 height 16
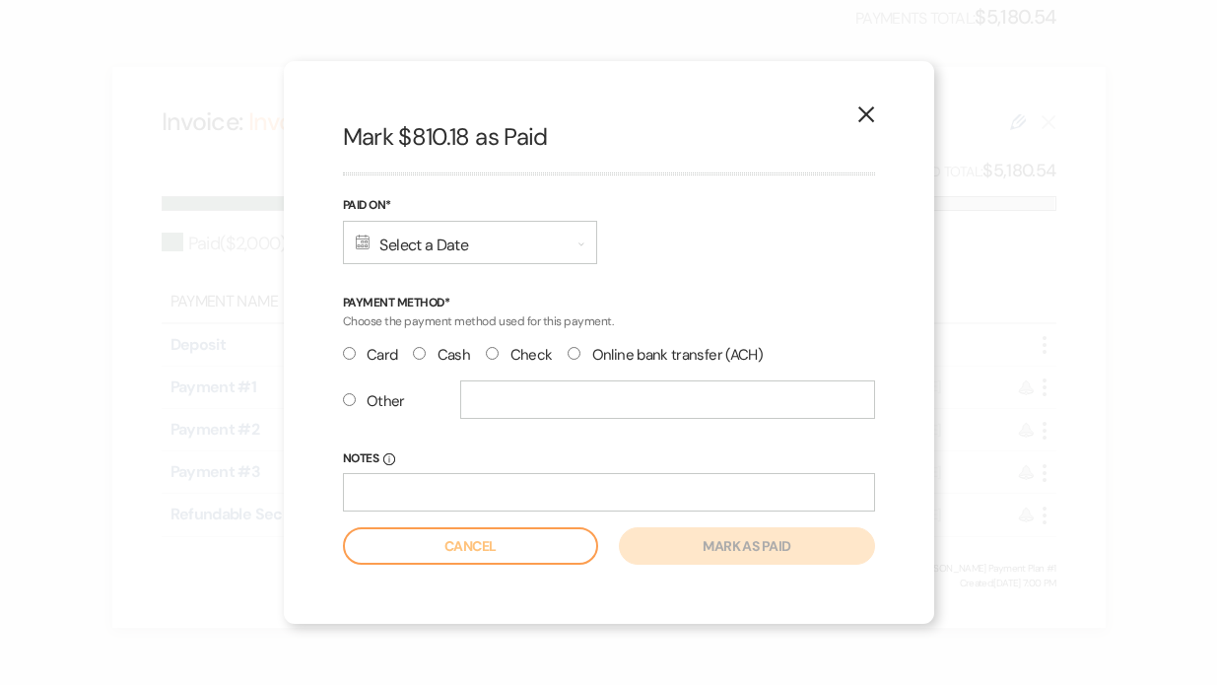
click at [443, 252] on div "Calendar Select a Date Expand" at bounding box center [470, 242] width 254 height 43
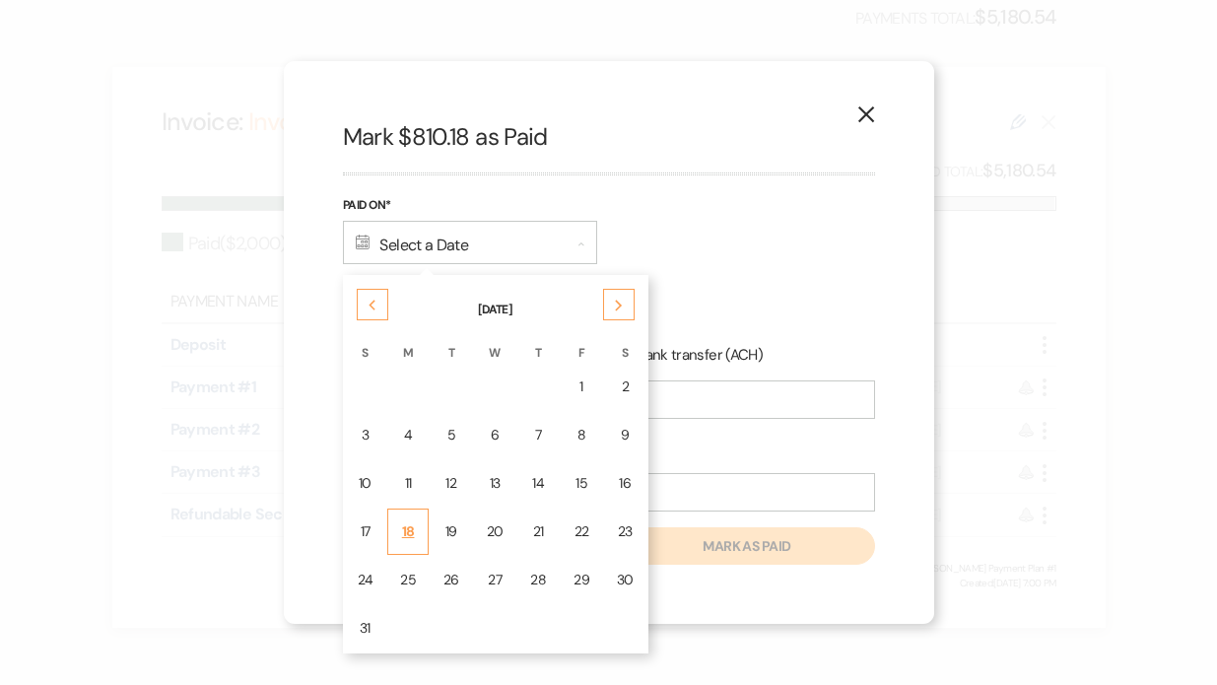
click at [409, 530] on div "18" at bounding box center [408, 531] width 16 height 21
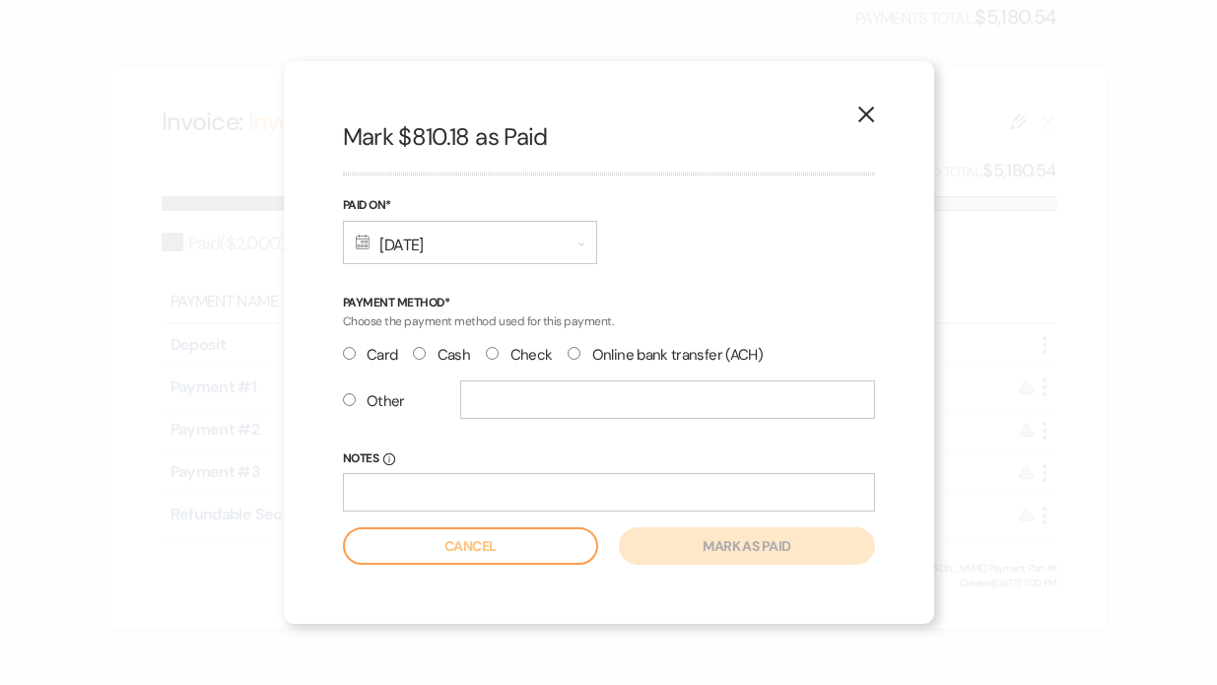
click at [347, 398] on input "Other" at bounding box center [349, 399] width 13 height 13
radio input "true"
click at [489, 405] on input "text" at bounding box center [667, 400] width 415 height 38
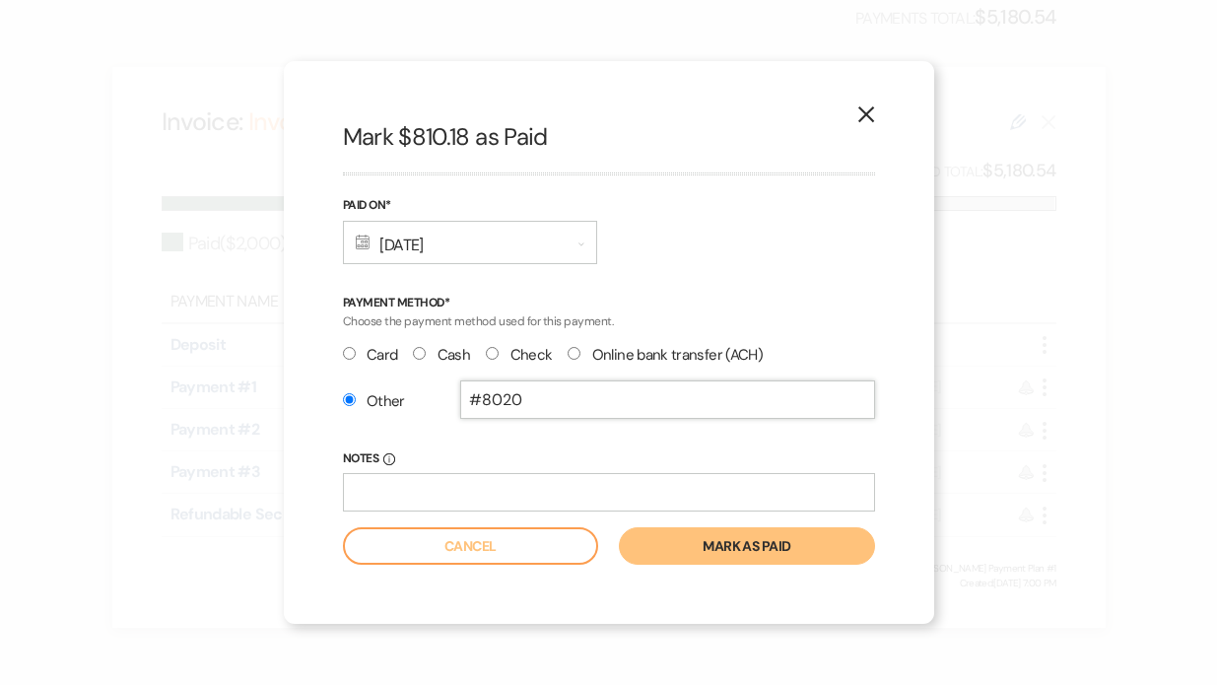
type input "#8020"
click at [692, 553] on button "Mark as paid" at bounding box center [746, 545] width 255 height 37
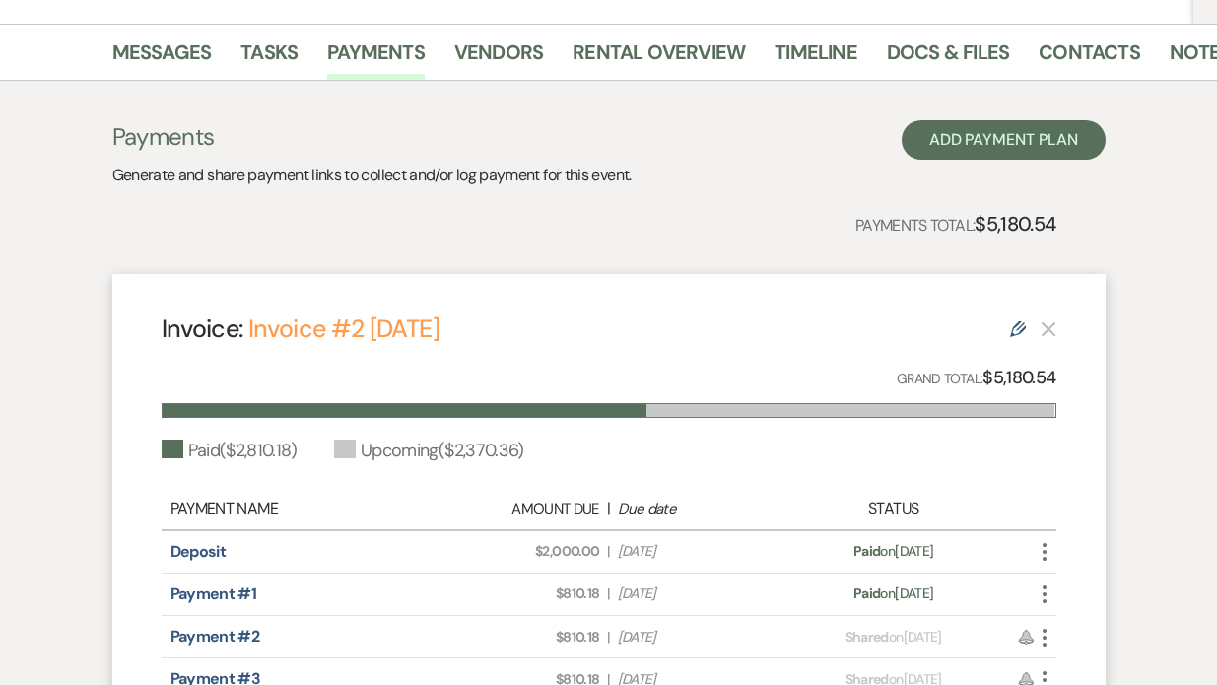
scroll to position [0, 0]
